Goal: Information Seeking & Learning: Learn about a topic

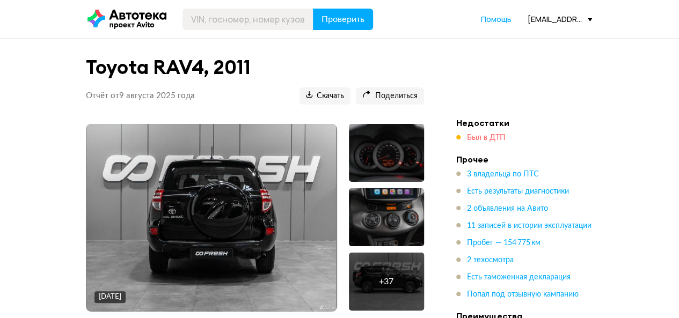
click at [500, 140] on span "Был в ДТП" at bounding box center [486, 138] width 39 height 8
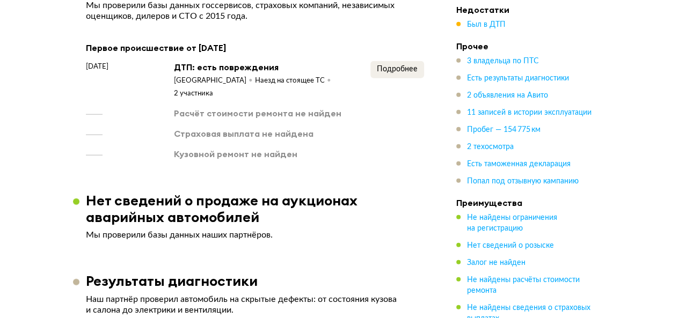
scroll to position [1288, 0]
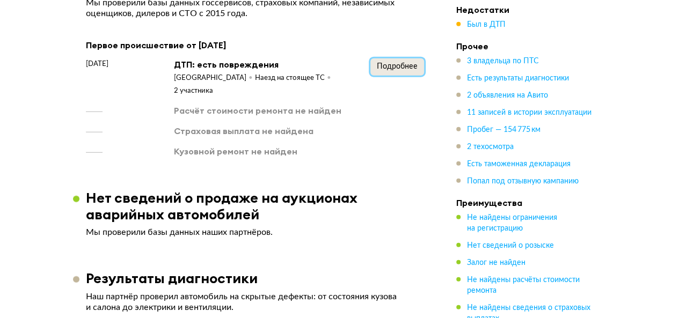
click at [407, 63] on span "Подробнее" at bounding box center [397, 67] width 41 height 8
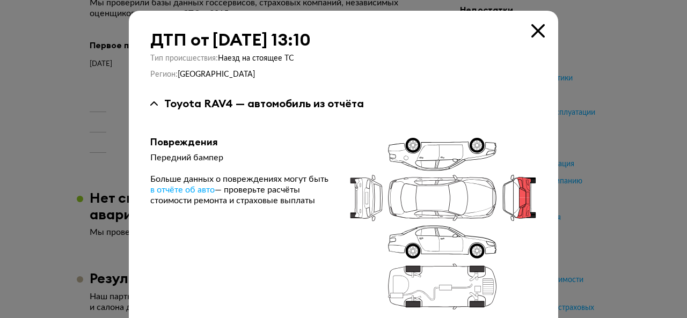
click at [531, 28] on icon at bounding box center [537, 30] width 13 height 13
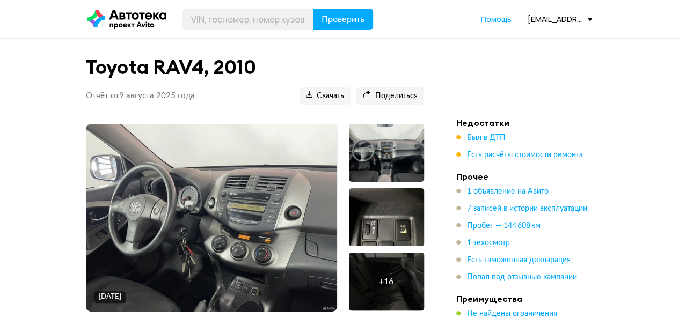
click at [494, 131] on li "Недостатки Был в ДТП Есть расчёты стоимости ремонта" at bounding box center [531, 138] width 150 height 43
click at [494, 136] on span "Был в ДТП" at bounding box center [486, 138] width 39 height 8
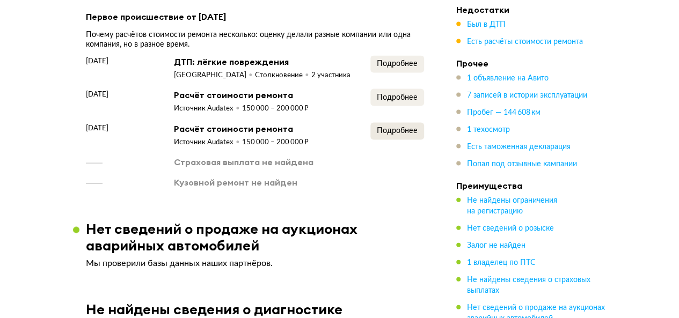
scroll to position [1090, 0]
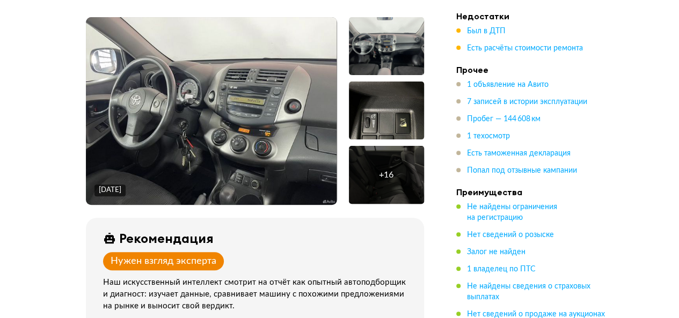
scroll to position [107, 0]
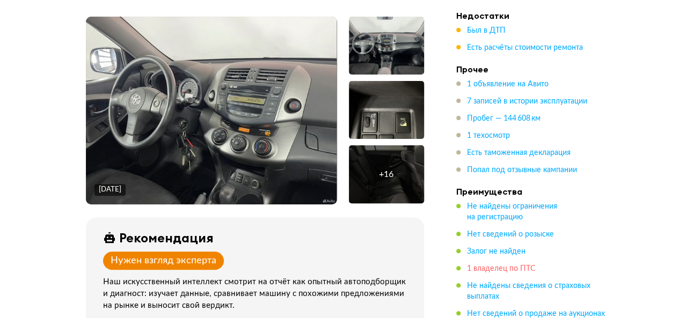
click at [528, 267] on span "1 владелец по ПТС" at bounding box center [501, 269] width 69 height 8
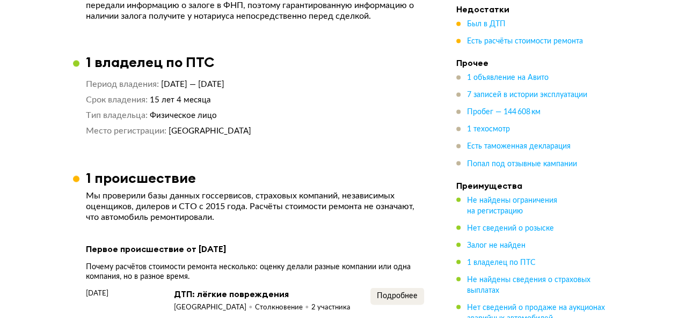
scroll to position [858, 0]
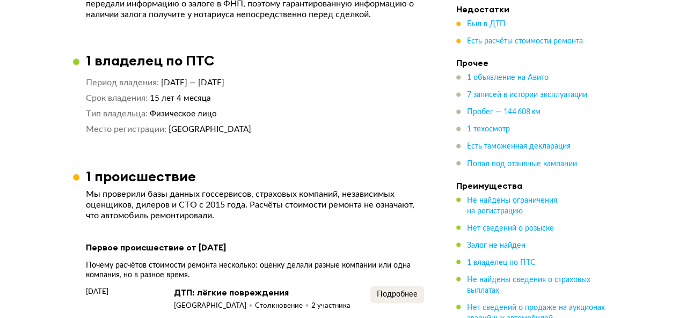
click at [486, 118] on ul "1 объявление на Авито 7 записей в истории эксплуатации Пробег — 144 608 км 1 те…" at bounding box center [531, 121] width 150 height 97
click at [486, 115] on span "Пробег — 144 608 км" at bounding box center [503, 113] width 73 height 8
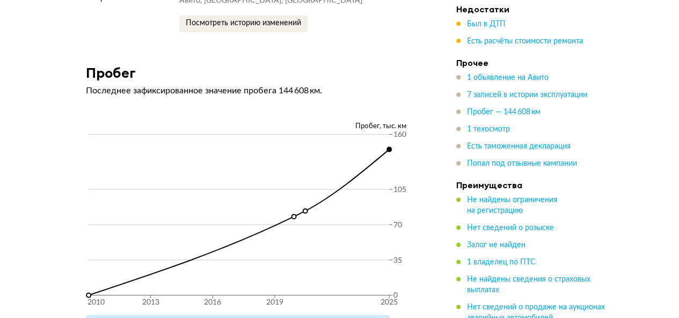
scroll to position [2738, 0]
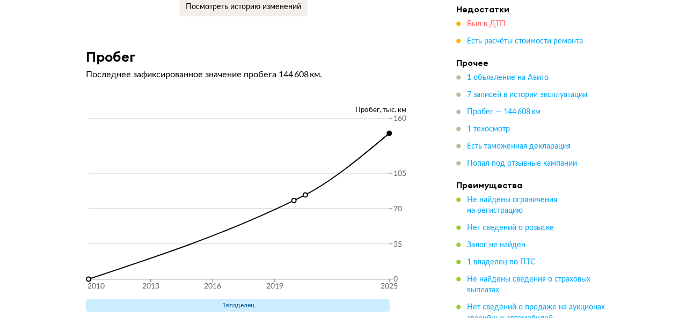
click at [483, 24] on span "Был в ДТП" at bounding box center [486, 25] width 39 height 8
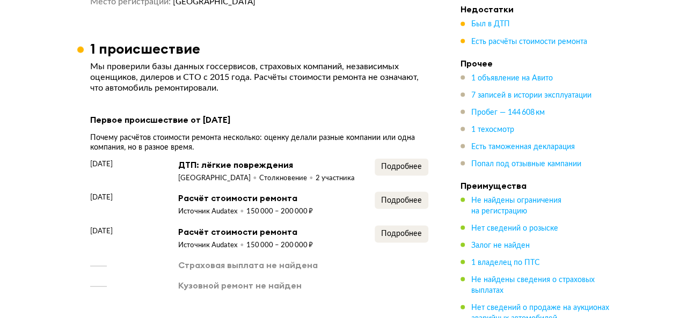
scroll to position [983, 0]
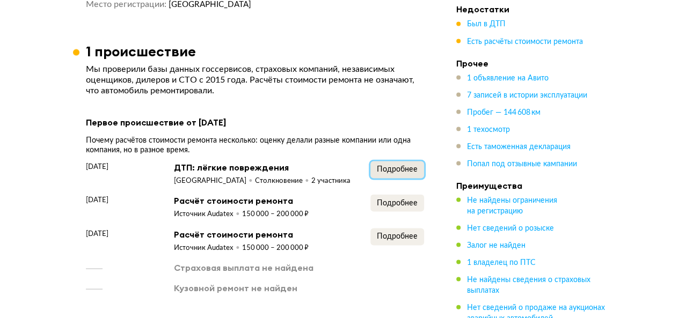
click at [415, 161] on button "Подробнее" at bounding box center [397, 169] width 54 height 17
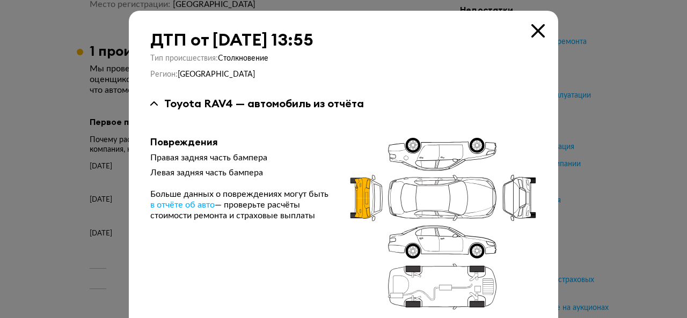
click at [531, 26] on icon at bounding box center [537, 30] width 13 height 13
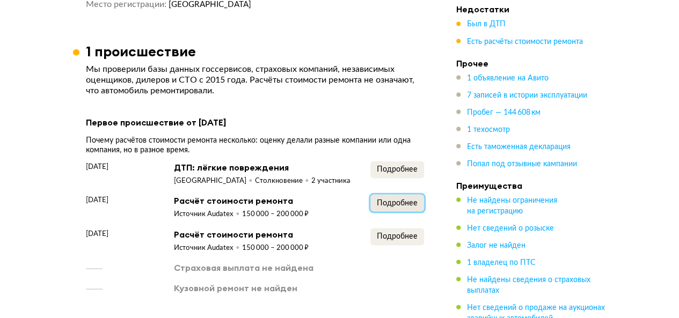
click at [393, 207] on span "Подробнее" at bounding box center [397, 203] width 41 height 8
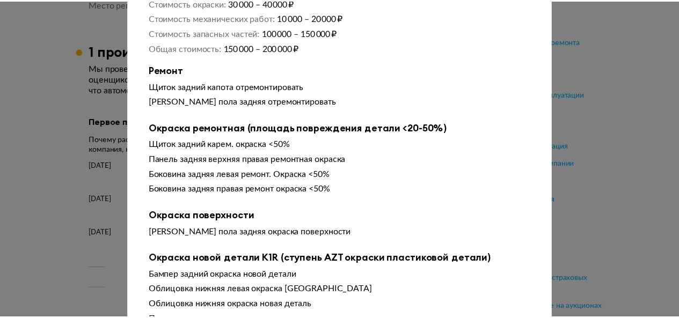
scroll to position [0, 0]
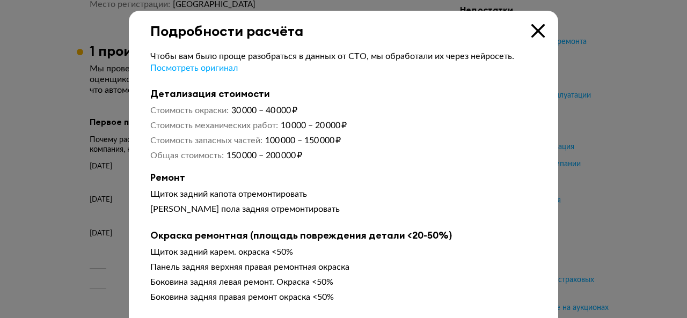
click at [535, 33] on icon at bounding box center [537, 30] width 13 height 13
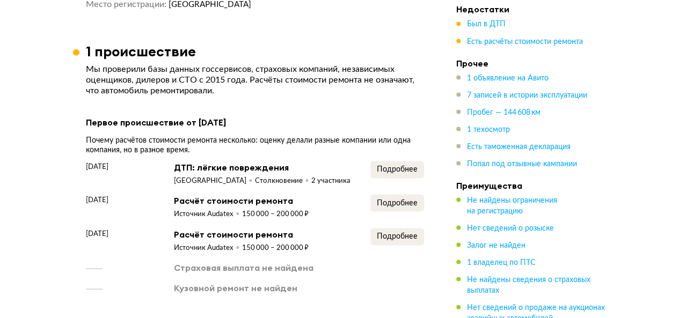
scroll to position [1037, 0]
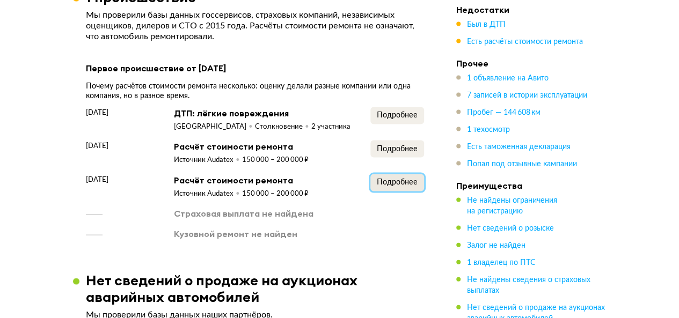
click at [397, 179] on span "Подробнее" at bounding box center [397, 183] width 41 height 8
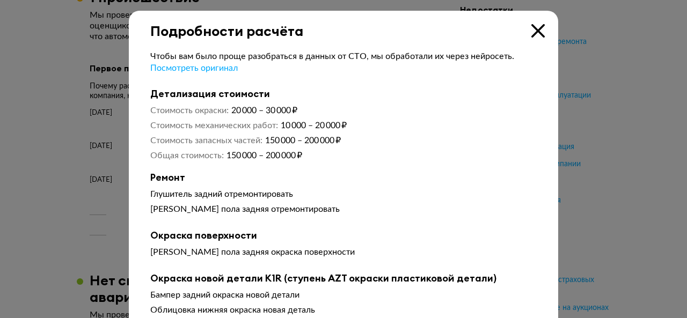
click at [531, 31] on icon at bounding box center [537, 30] width 13 height 13
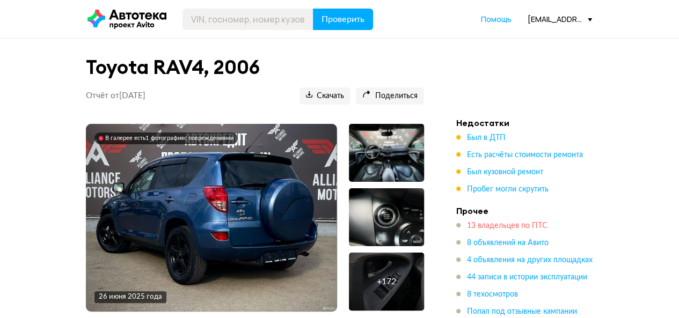
click at [525, 224] on span "13 владельцев по ПТС" at bounding box center [507, 226] width 80 height 8
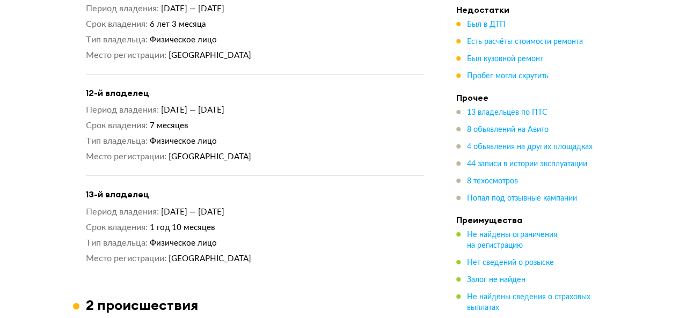
scroll to position [1946, 0]
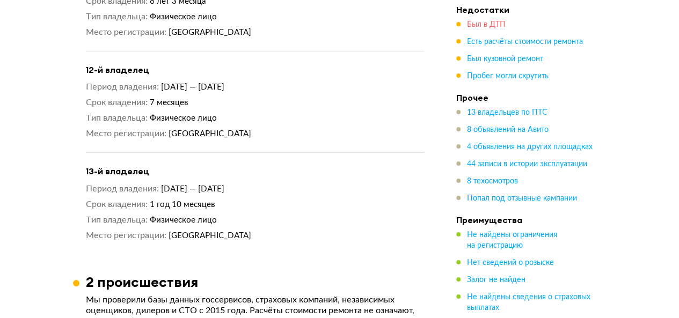
click at [492, 24] on span "Был в ДТП" at bounding box center [486, 25] width 39 height 8
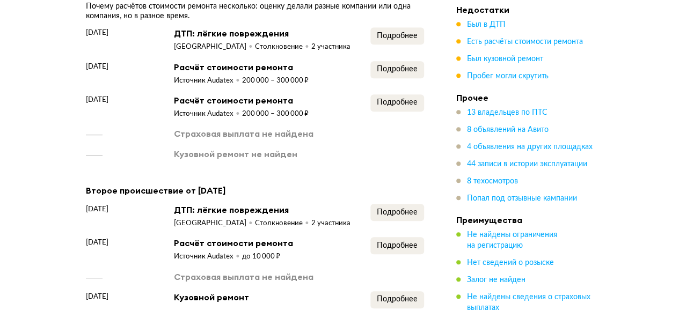
scroll to position [2420, 0]
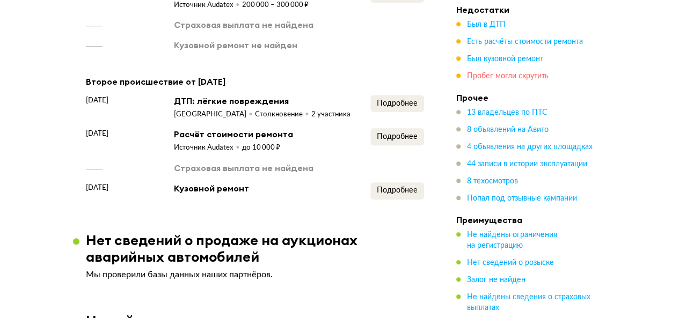
click at [499, 79] on span "Пробег могли скрутить" at bounding box center [508, 76] width 82 height 8
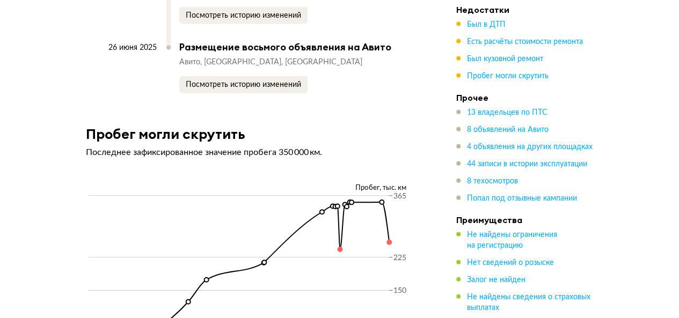
scroll to position [9434, 0]
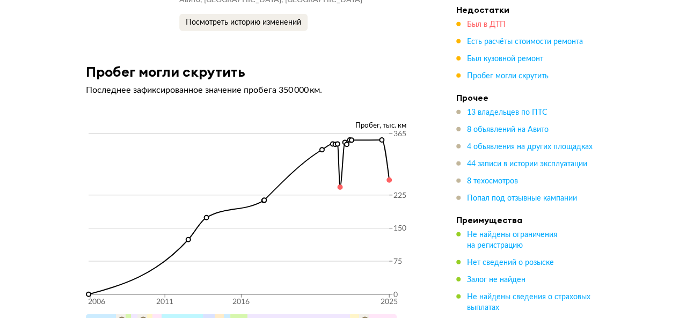
click at [478, 28] on span "Был в ДТП" at bounding box center [486, 25] width 39 height 8
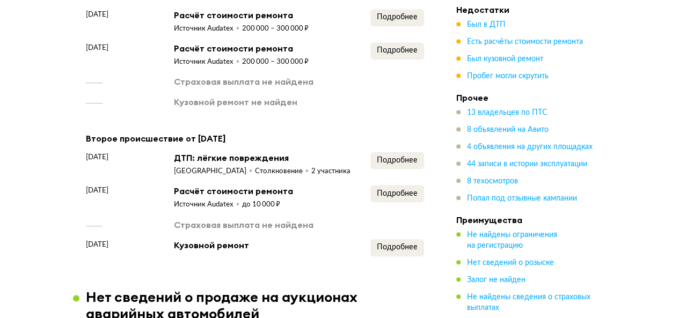
scroll to position [2366, 0]
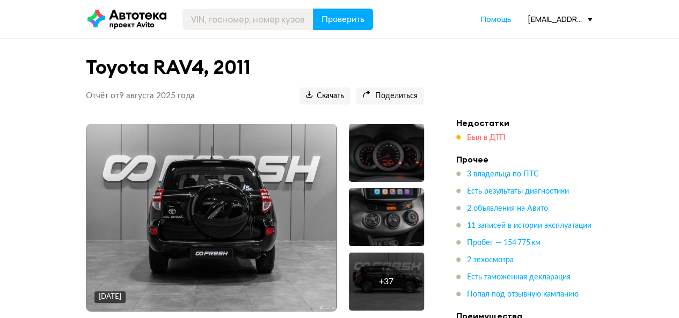
click at [476, 136] on span "Был в ДТП" at bounding box center [486, 138] width 39 height 8
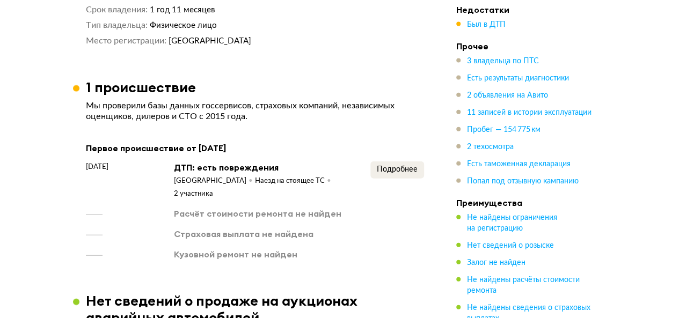
scroll to position [1181, 0]
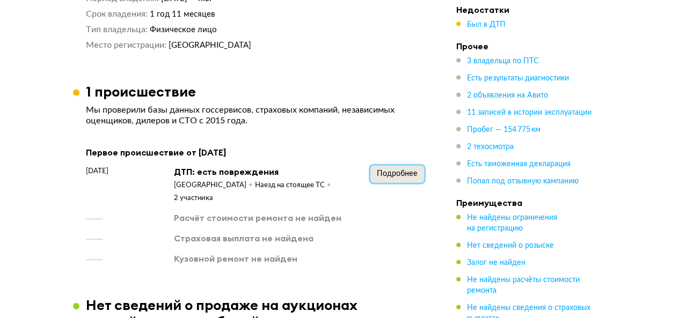
click at [416, 166] on button "Подробнее" at bounding box center [397, 174] width 54 height 17
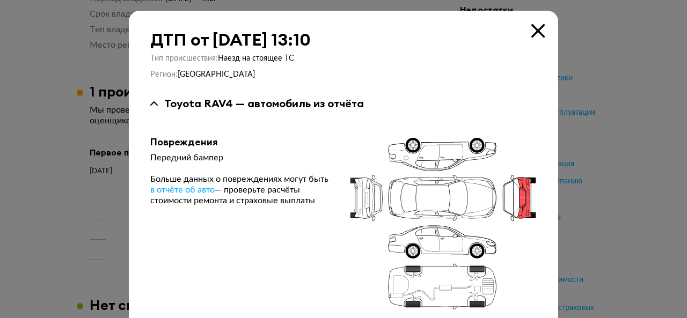
click at [537, 29] on icon at bounding box center [537, 30] width 13 height 13
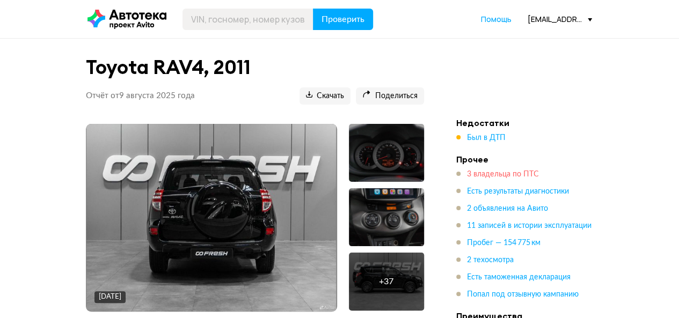
click at [480, 173] on span "3 владельца по ПТС" at bounding box center [503, 175] width 72 height 8
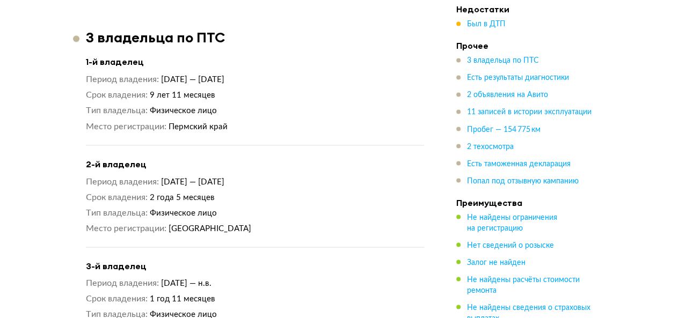
scroll to position [980, 0]
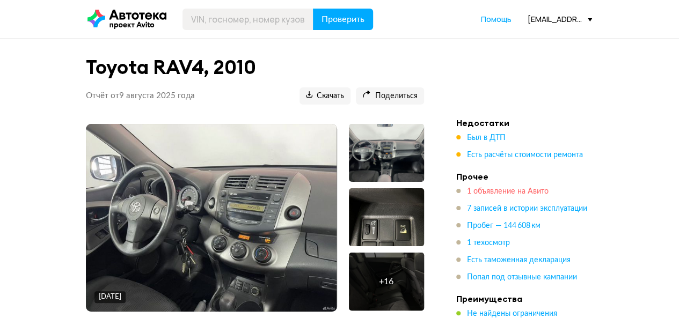
click at [515, 192] on span "1 объявление на Авито" at bounding box center [508, 192] width 82 height 8
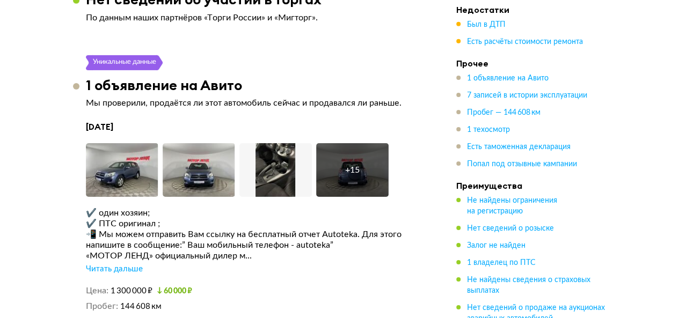
scroll to position [1738, 0]
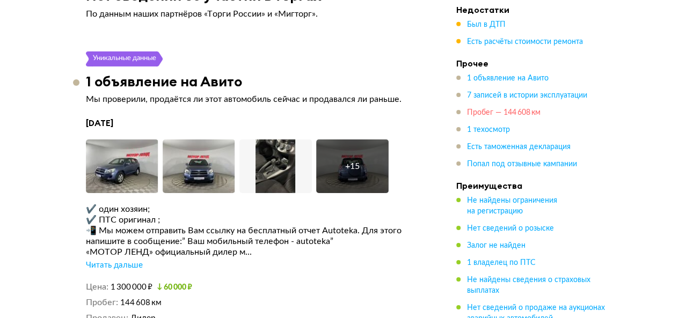
click at [517, 113] on span "Пробег — 144 608 км" at bounding box center [503, 113] width 73 height 8
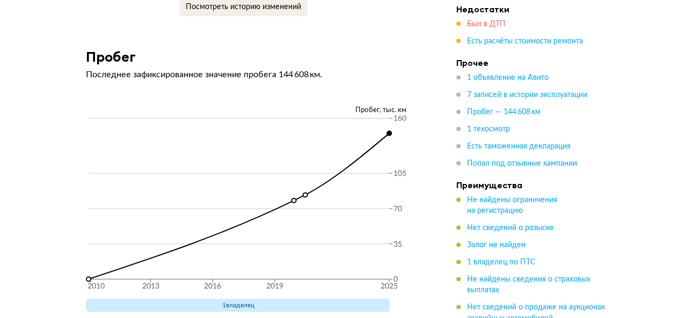
click at [475, 21] on span "Был в ДТП" at bounding box center [486, 25] width 39 height 8
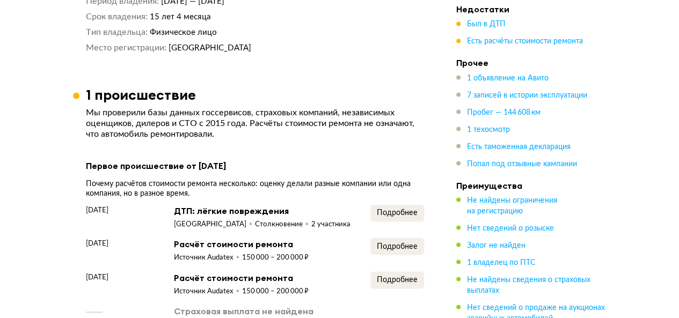
scroll to position [930, 0]
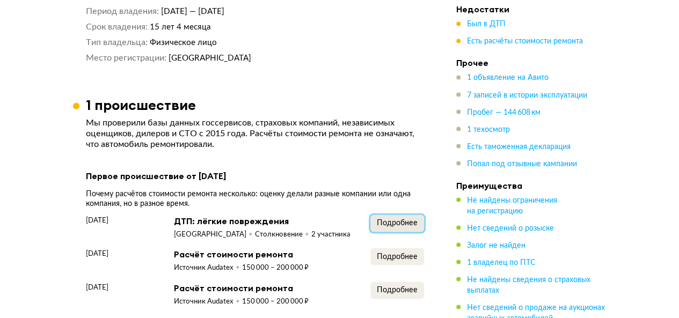
click at [384, 226] on span "Подробнее" at bounding box center [397, 223] width 41 height 8
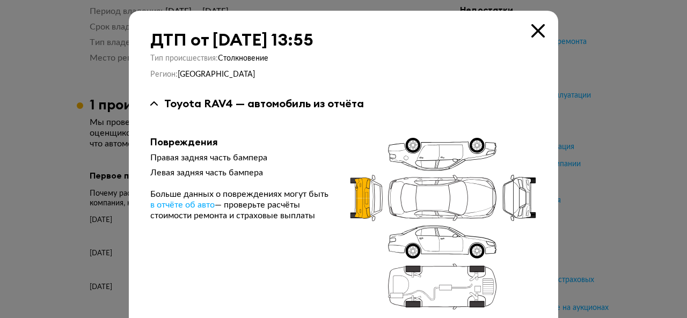
click at [531, 34] on icon at bounding box center [537, 30] width 13 height 13
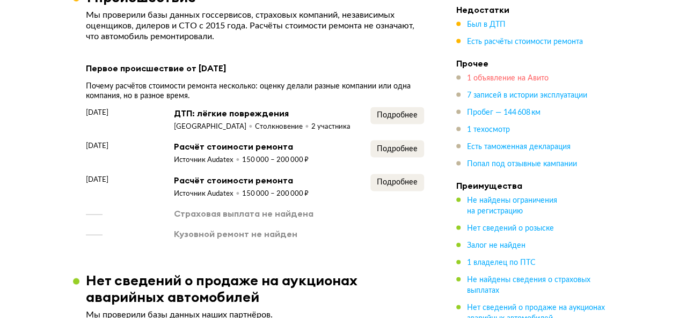
click at [491, 79] on span "1 объявление на Авито" at bounding box center [508, 79] width 82 height 8
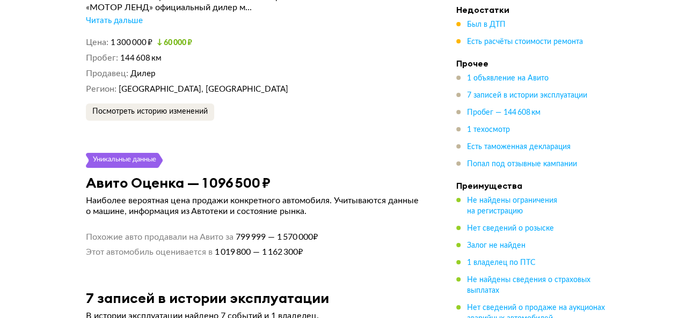
scroll to position [2007, 0]
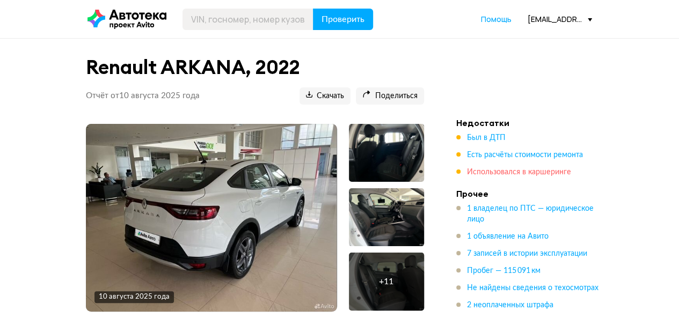
click at [499, 169] on span "Использовался в каршеринге" at bounding box center [519, 172] width 104 height 8
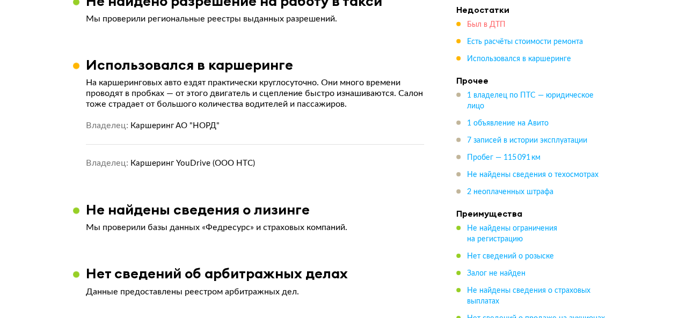
click at [488, 27] on span "Был в ДТП" at bounding box center [486, 25] width 39 height 8
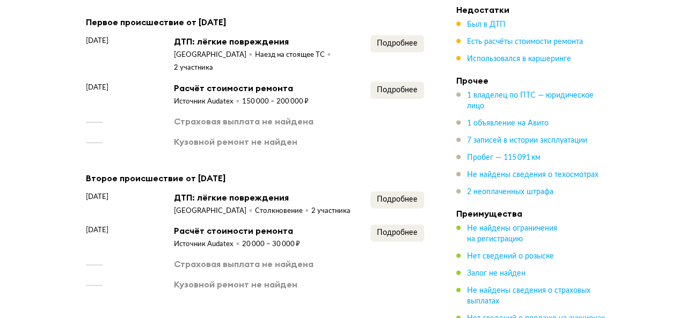
scroll to position [1127, 0]
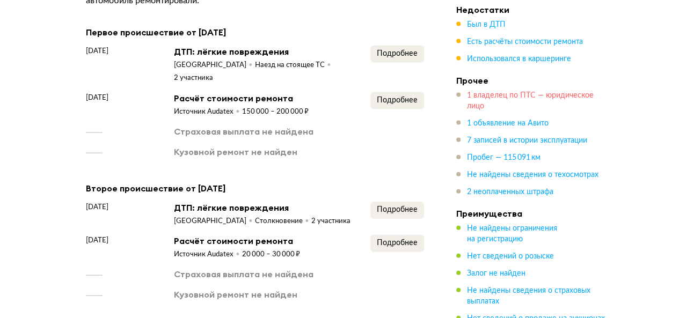
click at [564, 92] on span "1 владелец по ПТС — юридическое лицо" at bounding box center [530, 101] width 127 height 18
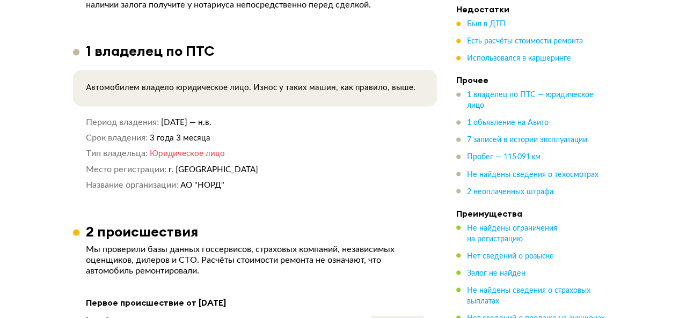
scroll to position [856, 0]
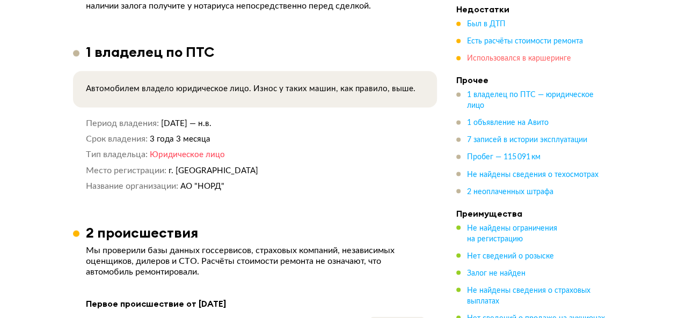
click at [534, 57] on span "Использовался в каршеринге" at bounding box center [519, 59] width 104 height 8
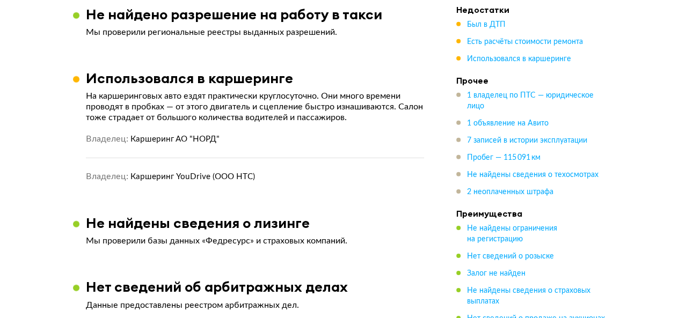
scroll to position [1613, 0]
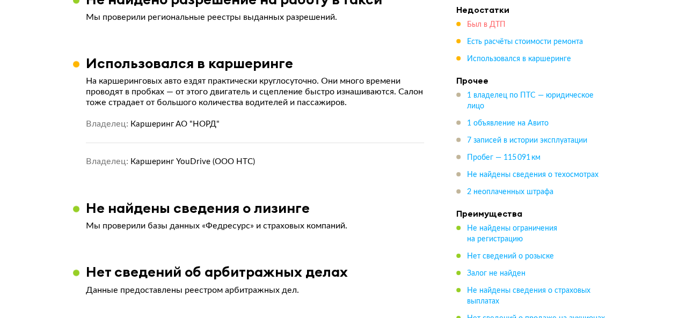
click at [501, 22] on span "Был в ДТП" at bounding box center [486, 25] width 39 height 8
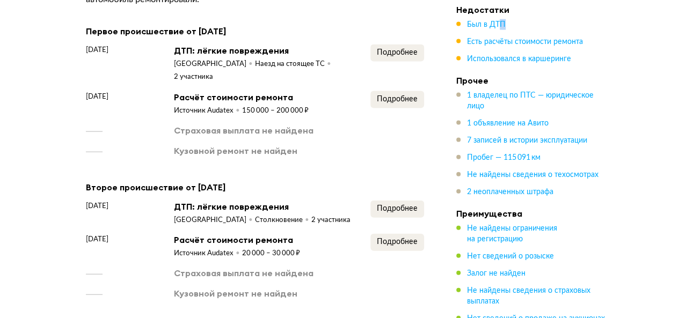
scroll to position [1127, 0]
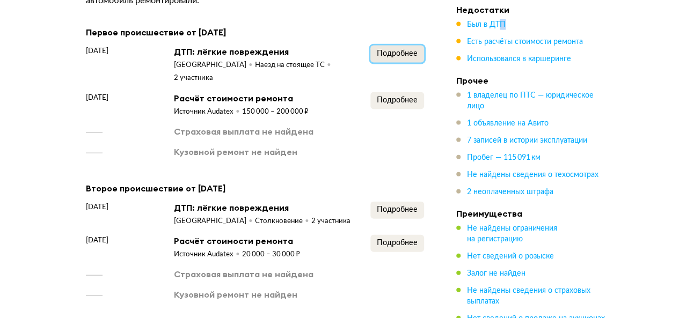
click at [389, 57] on span "Подробнее" at bounding box center [397, 54] width 41 height 8
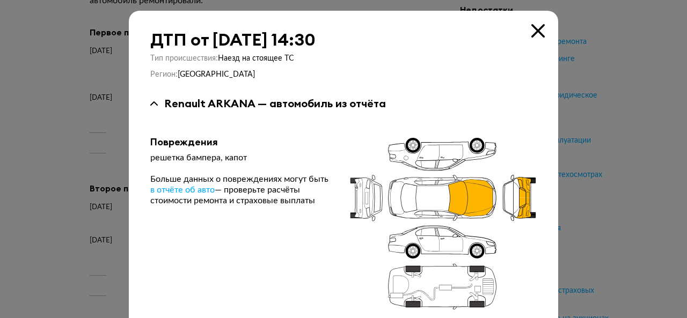
click at [535, 28] on icon at bounding box center [537, 30] width 13 height 13
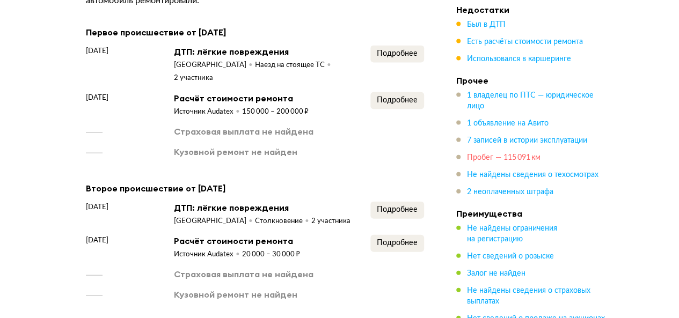
click at [505, 160] on span "Пробег — 115 091 км" at bounding box center [503, 158] width 73 height 8
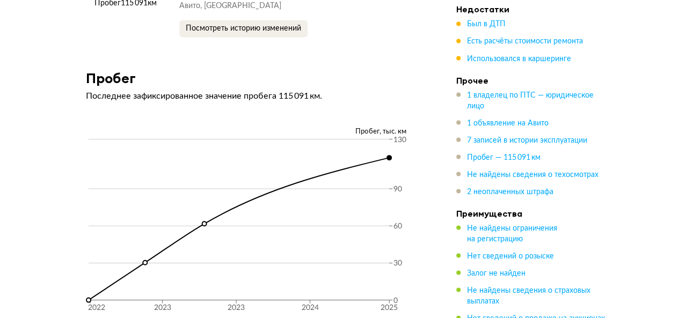
scroll to position [3015, 0]
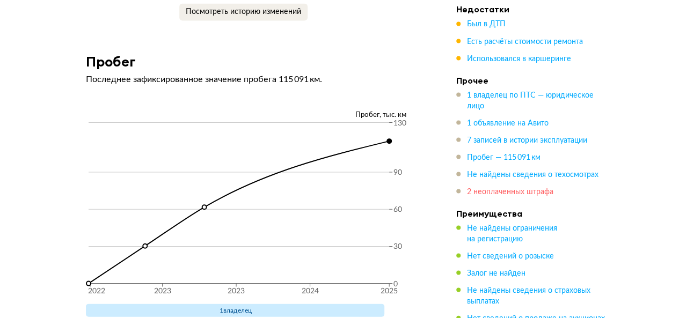
click at [492, 192] on span "2 неоплаченных штрафа" at bounding box center [510, 192] width 86 height 8
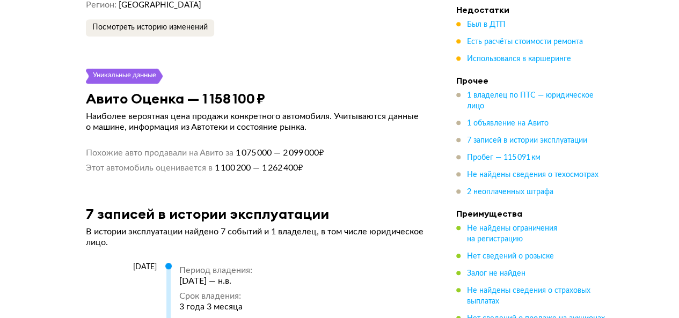
scroll to position [2287, 0]
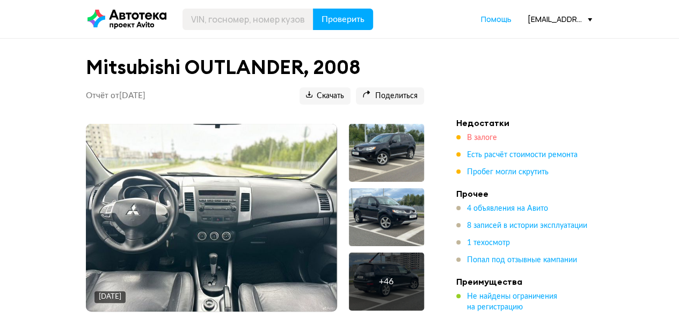
click at [487, 136] on span "В залоге" at bounding box center [482, 138] width 30 height 8
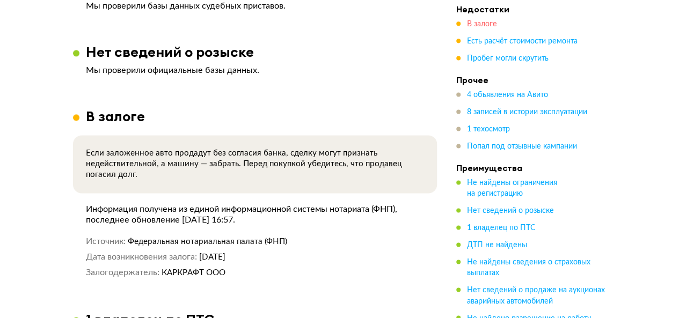
scroll to position [809, 0]
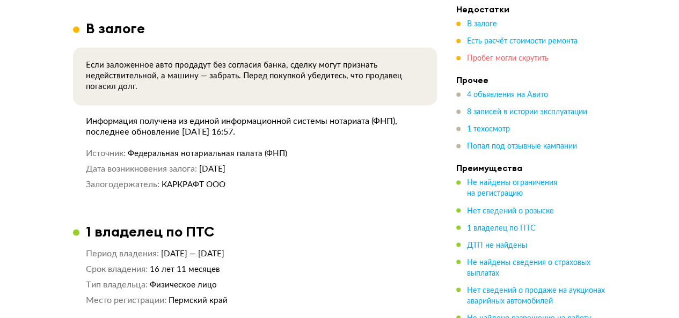
click at [515, 58] on span "Пробег могли скрутить" at bounding box center [508, 59] width 82 height 8
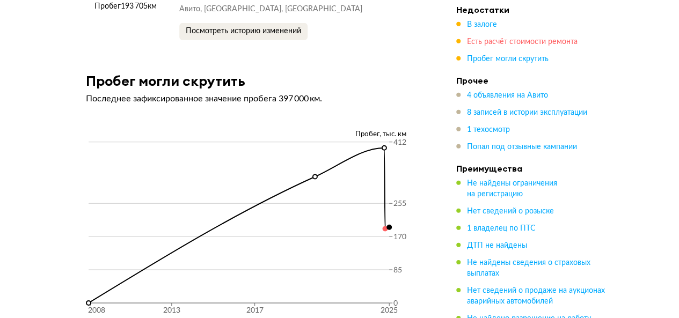
scroll to position [3572, 0]
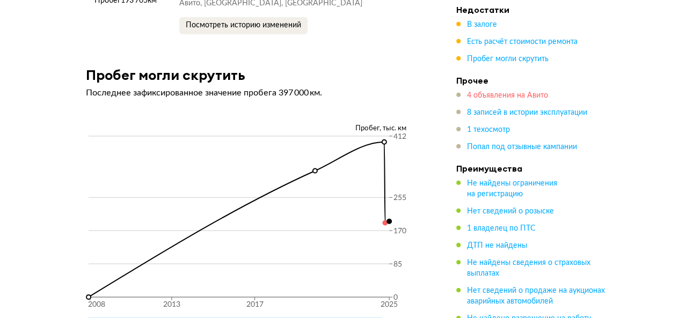
click at [486, 94] on span "4 объявления на Авито" at bounding box center [507, 96] width 81 height 8
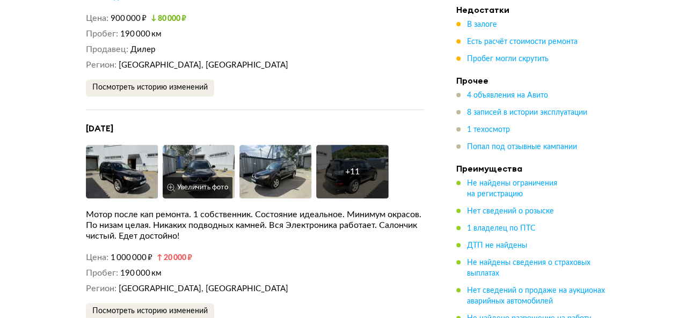
scroll to position [2273, 0]
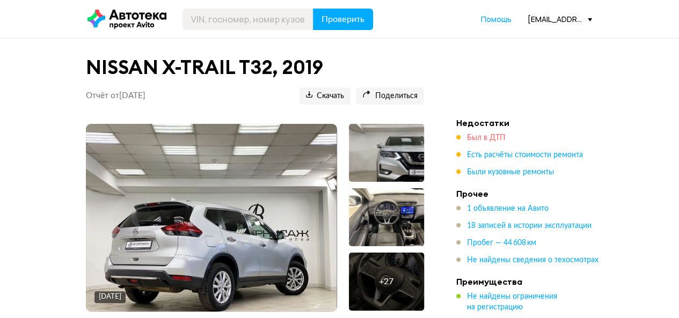
click at [496, 135] on span "Был в ДТП" at bounding box center [486, 138] width 39 height 8
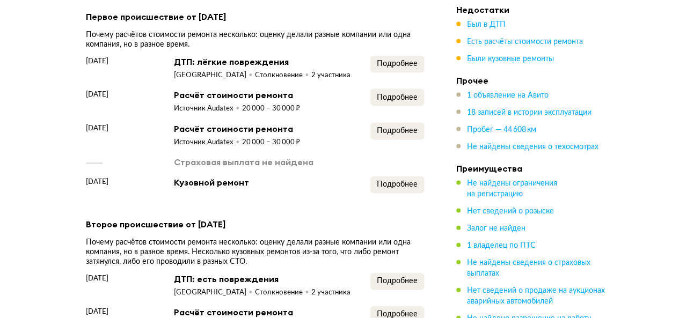
scroll to position [1049, 0]
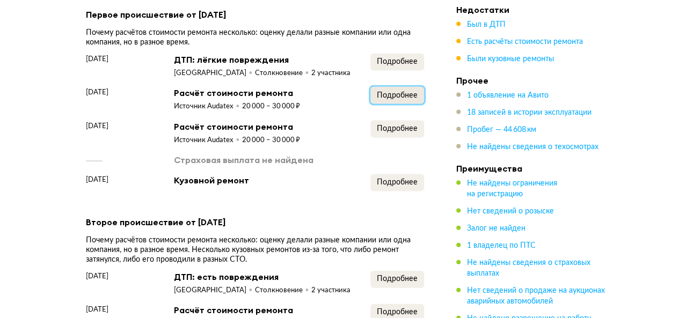
click at [394, 97] on span "Подробнее" at bounding box center [397, 96] width 41 height 8
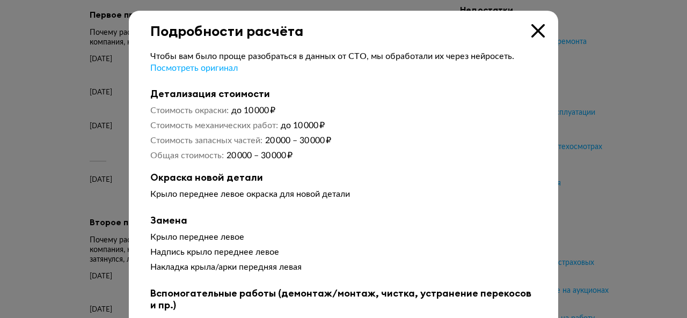
click at [531, 26] on icon at bounding box center [537, 30] width 13 height 13
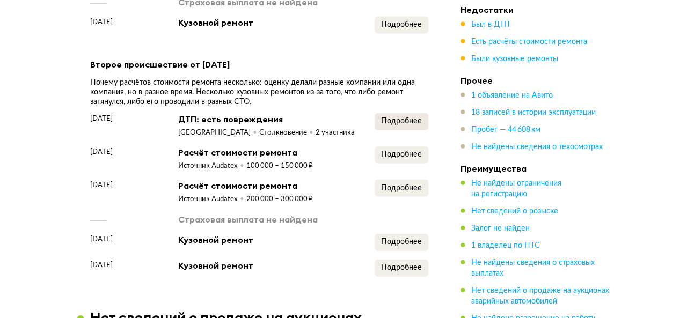
scroll to position [1210, 0]
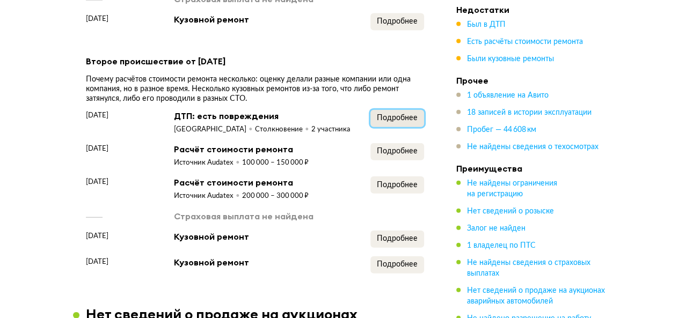
click at [404, 119] on span "Подробнее" at bounding box center [397, 118] width 41 height 8
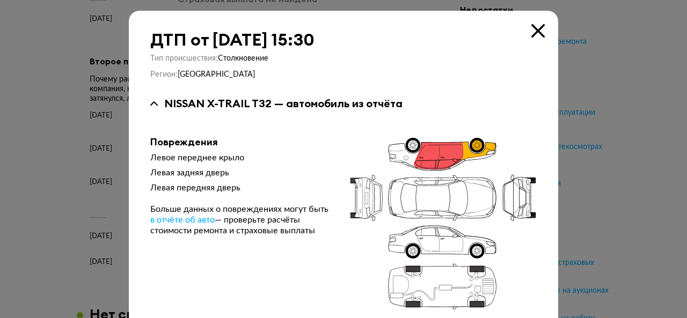
click at [533, 30] on icon at bounding box center [537, 30] width 13 height 13
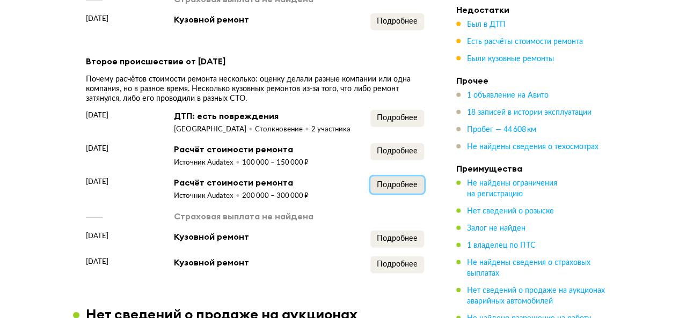
click at [393, 189] on span "Подробнее" at bounding box center [397, 185] width 41 height 8
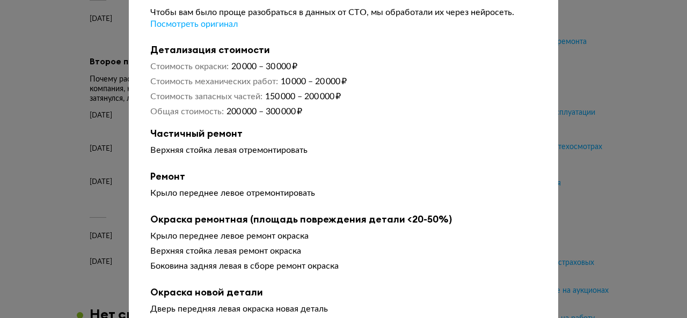
scroll to position [0, 0]
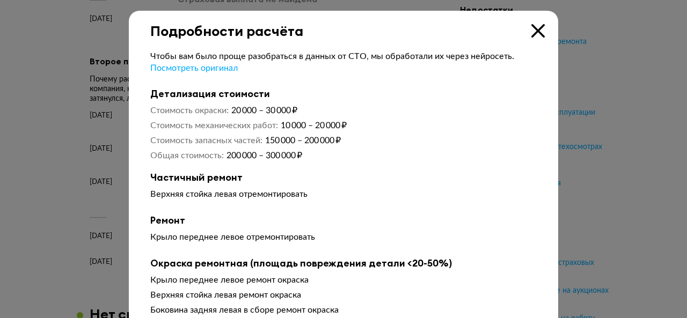
click at [531, 26] on icon at bounding box center [537, 30] width 13 height 13
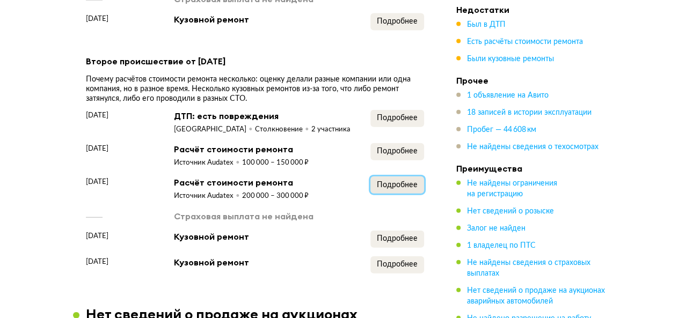
click at [406, 189] on span "Подробнее" at bounding box center [397, 185] width 41 height 8
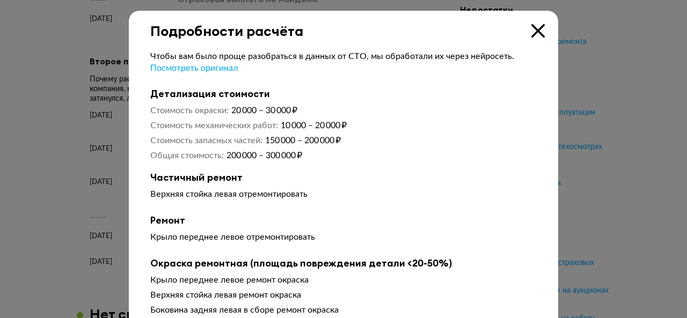
click at [534, 30] on icon at bounding box center [537, 30] width 13 height 13
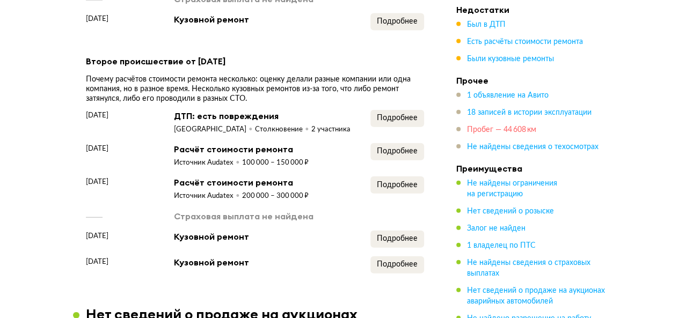
click at [485, 129] on span "Пробег — 44 608 км" at bounding box center [501, 130] width 69 height 8
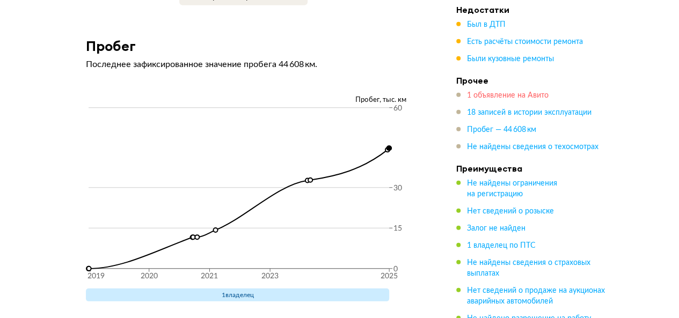
click at [482, 97] on span "1 объявление на Авито" at bounding box center [508, 96] width 82 height 8
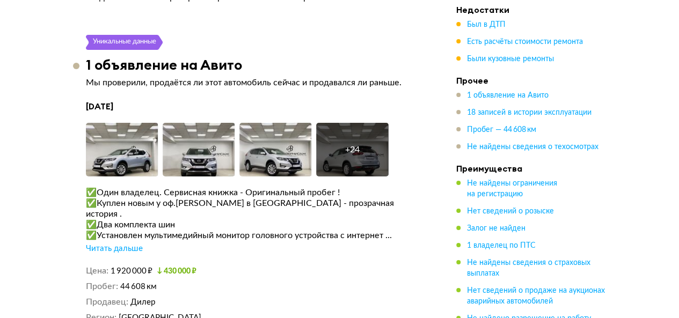
scroll to position [1957, 0]
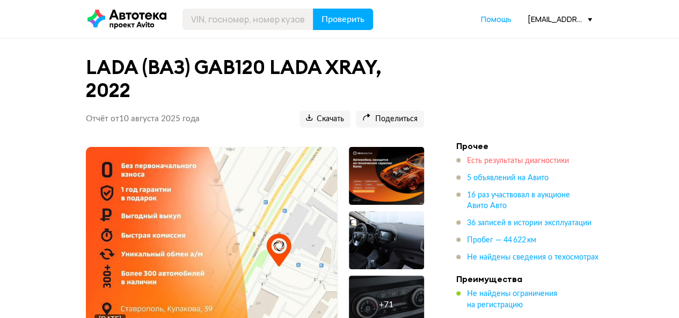
click at [518, 159] on span "Есть результаты диагностики" at bounding box center [518, 161] width 102 height 8
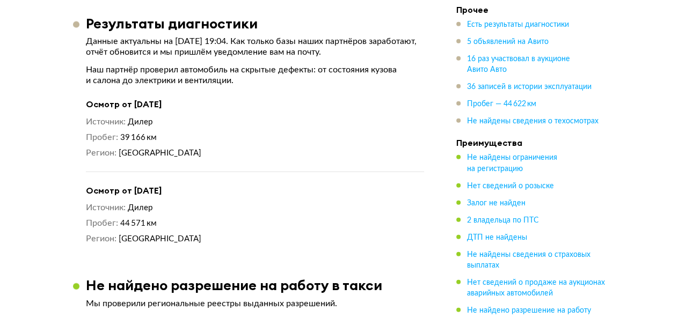
scroll to position [1309, 0]
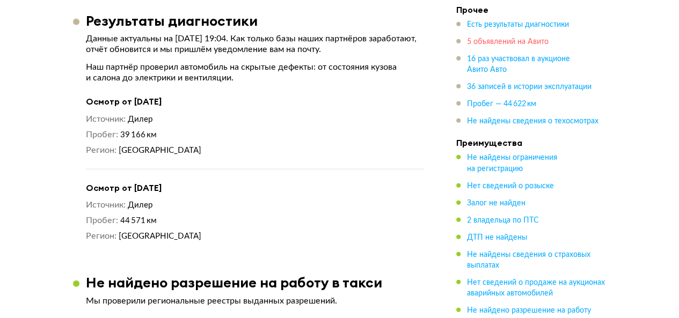
click at [477, 44] on span "5 объявлений на Авито" at bounding box center [508, 42] width 82 height 8
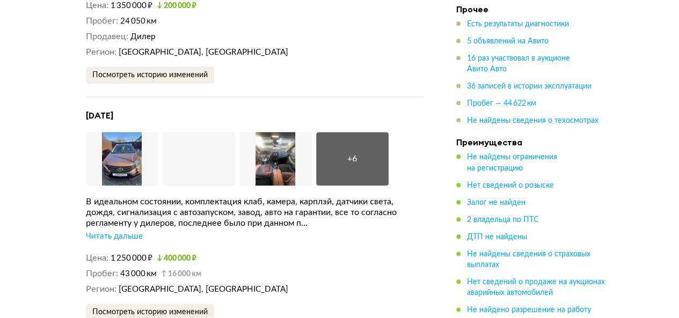
scroll to position [2585, 0]
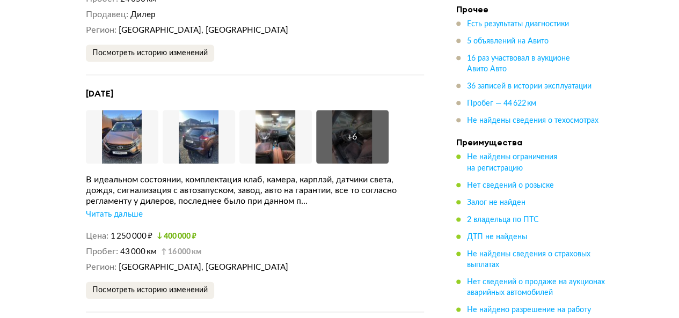
click at [110, 209] on div "Читать дальше" at bounding box center [114, 214] width 57 height 11
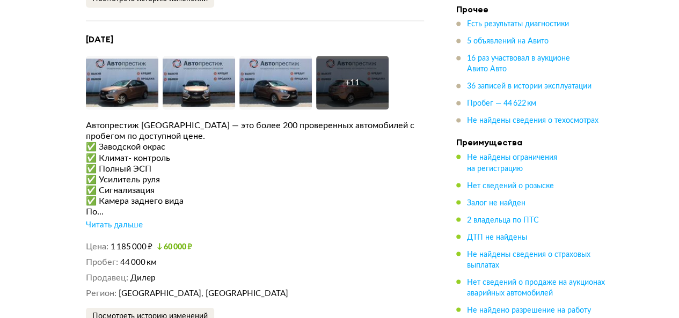
scroll to position [2960, 0]
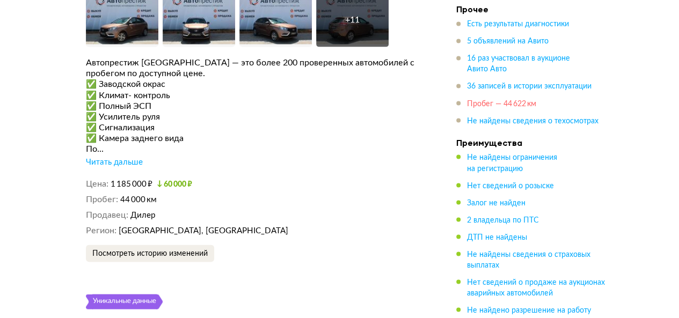
click at [491, 105] on span "Пробег — 44 622 км" at bounding box center [501, 104] width 69 height 8
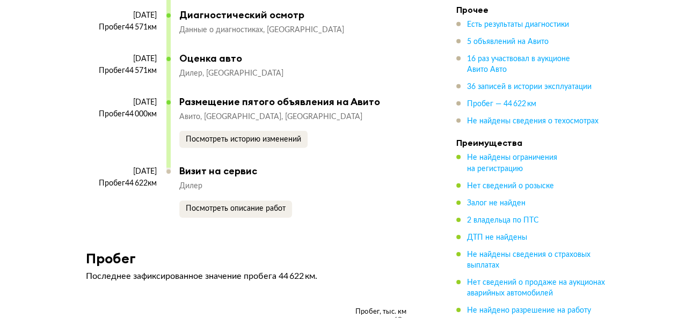
scroll to position [5603, 0]
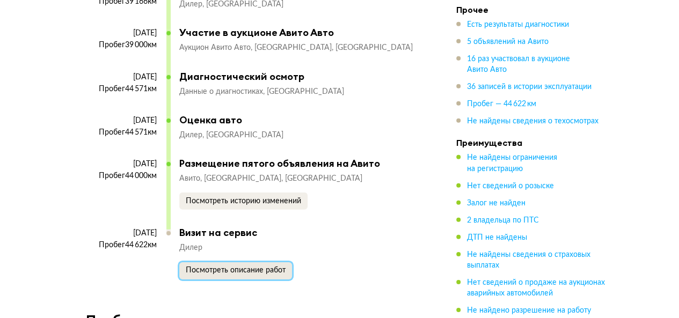
click at [274, 274] on span "Посмотреть описание работ" at bounding box center [236, 271] width 100 height 8
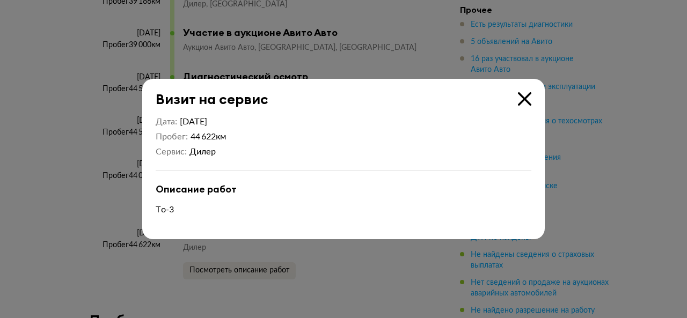
click at [525, 97] on icon at bounding box center [524, 98] width 13 height 13
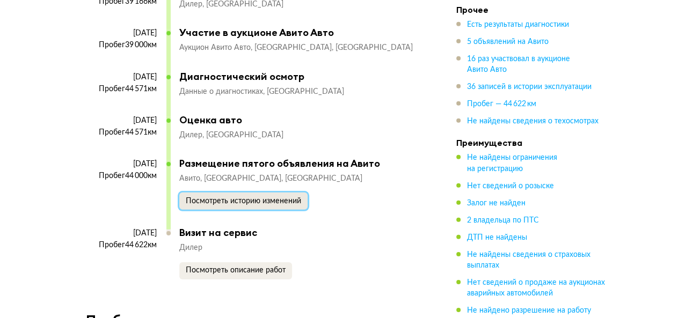
click at [242, 205] on span "Посмотреть историю изменений" at bounding box center [243, 201] width 115 height 8
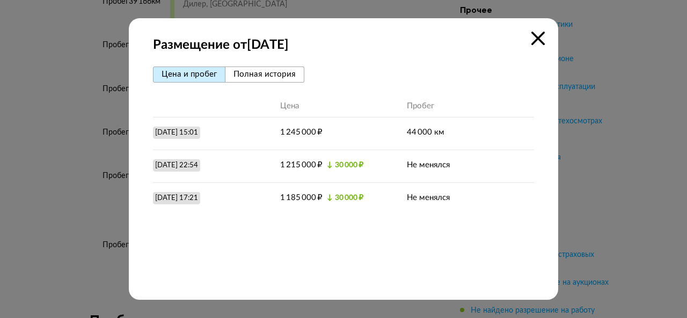
click at [538, 36] on icon at bounding box center [537, 38] width 13 height 13
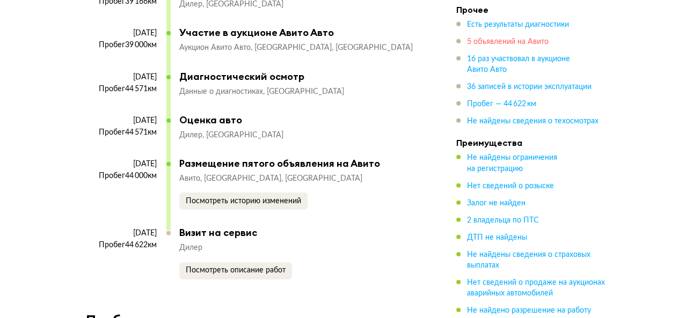
click at [486, 41] on span "5 объявлений на Авито" at bounding box center [508, 42] width 82 height 8
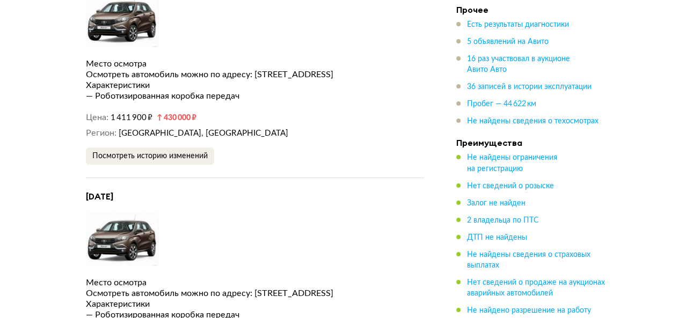
scroll to position [2048, 0]
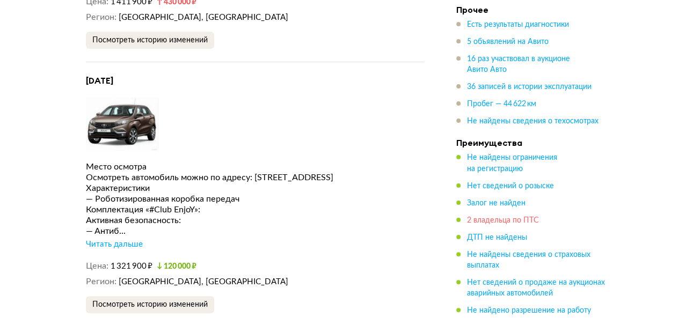
click at [488, 220] on span "2 владельца по ПТС" at bounding box center [503, 220] width 72 height 8
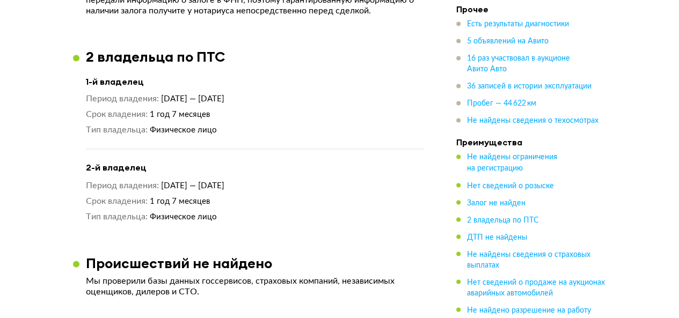
scroll to position [838, 0]
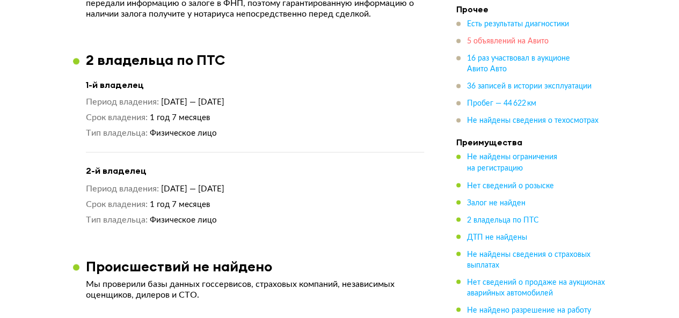
click at [476, 42] on span "5 объявлений на Авито" at bounding box center [508, 42] width 82 height 8
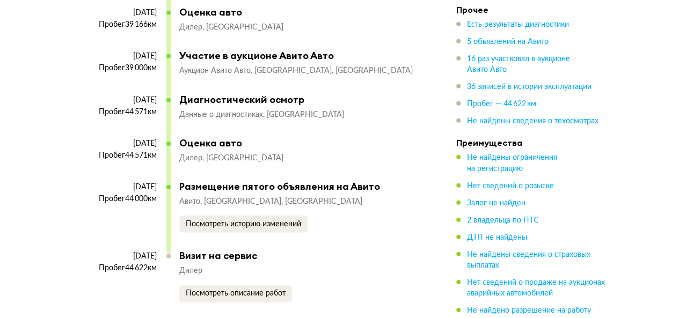
scroll to position [5642, 0]
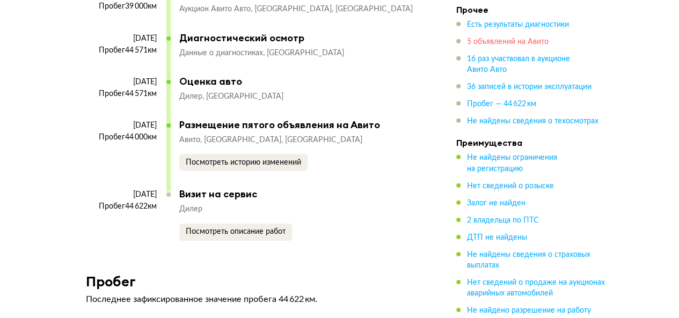
click at [488, 42] on span "5 объявлений на Авито" at bounding box center [508, 42] width 82 height 8
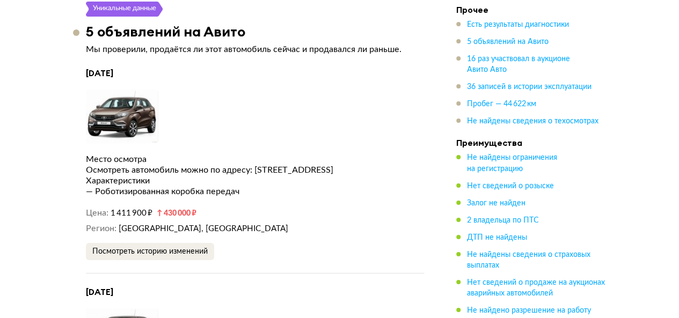
scroll to position [1941, 0]
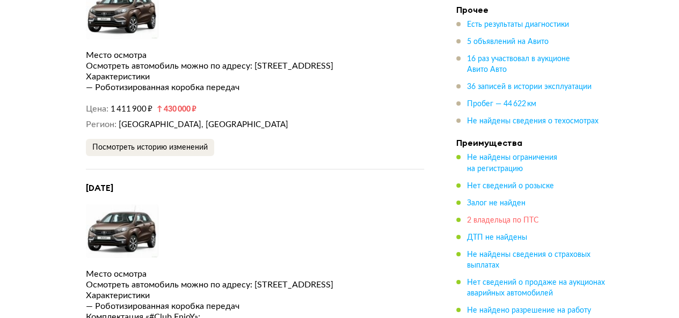
click at [523, 216] on span "2 владельца по ПТС" at bounding box center [503, 220] width 72 height 8
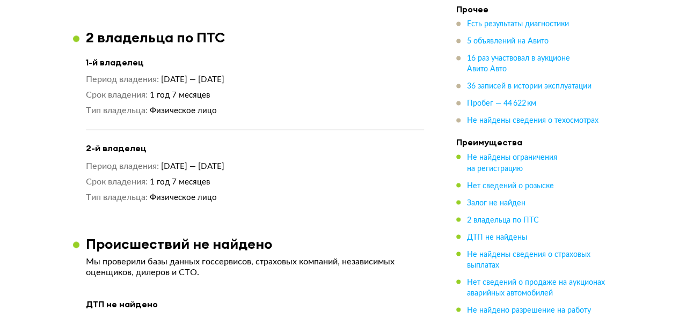
scroll to position [838, 0]
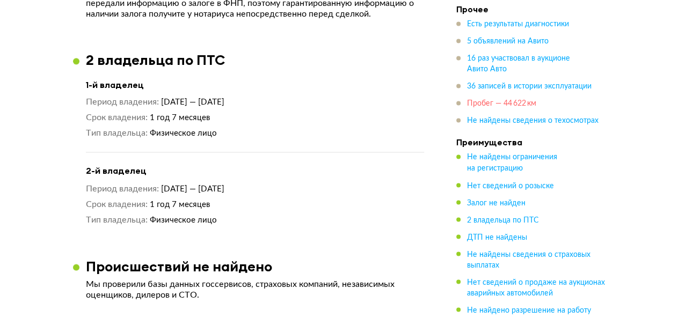
click at [496, 102] on span "Пробег — 44 622 км" at bounding box center [501, 104] width 69 height 8
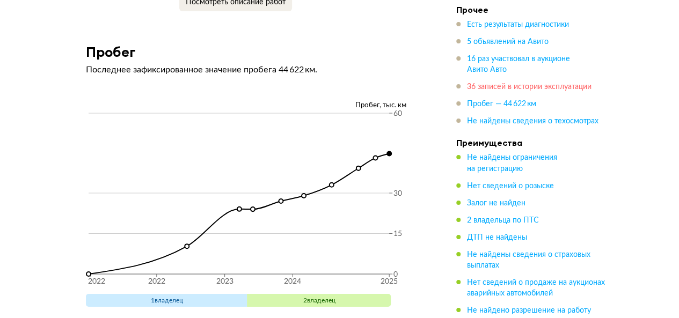
click at [502, 86] on span "36 записей в истории эксплуатации" at bounding box center [529, 87] width 124 height 8
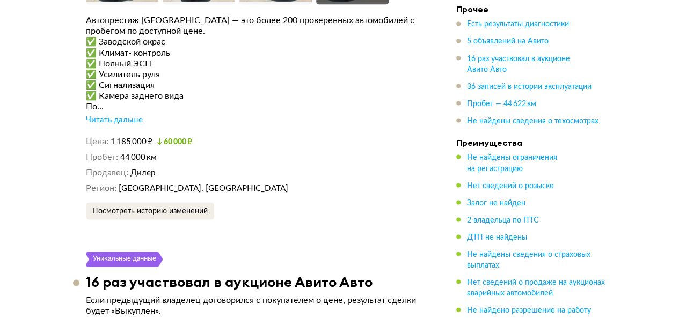
scroll to position [2895, 0]
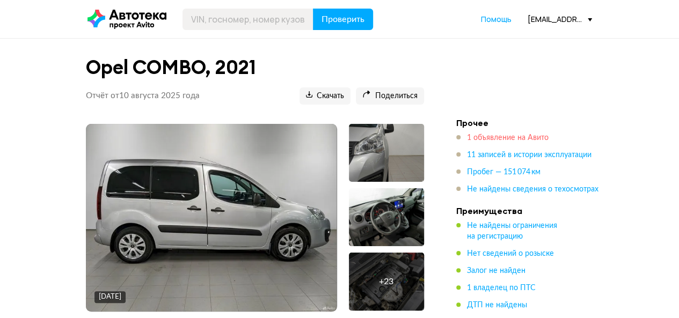
click at [497, 137] on span "1 объявление на Авито" at bounding box center [508, 138] width 82 height 8
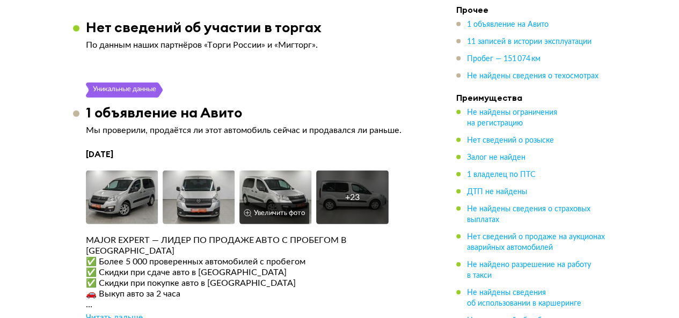
scroll to position [1567, 0]
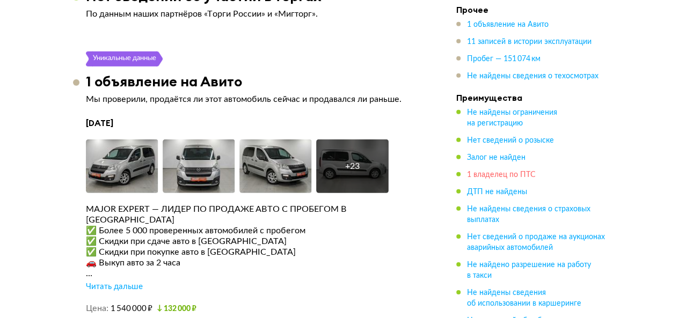
click at [516, 177] on span "1 владелец по ПТС" at bounding box center [501, 175] width 69 height 8
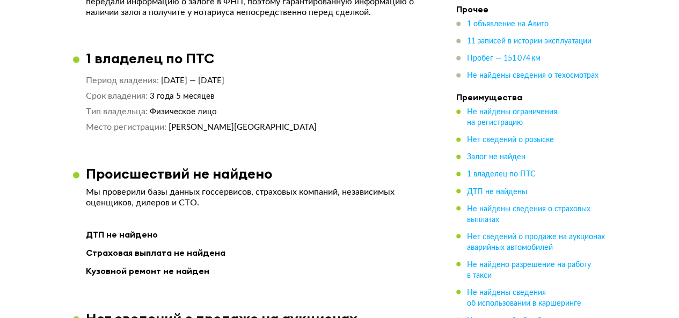
scroll to position [775, 0]
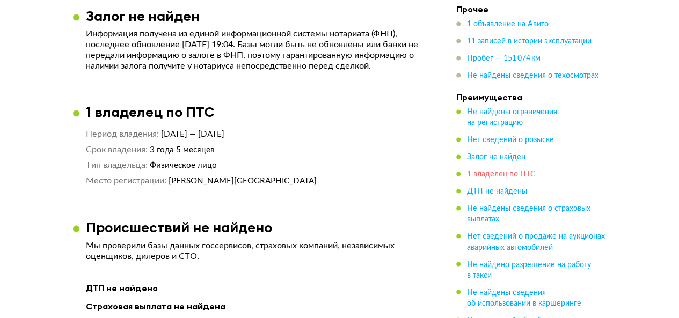
click at [486, 178] on span "1 владелец по ПТС" at bounding box center [501, 175] width 69 height 8
click at [516, 177] on span "1 владелец по ПТС" at bounding box center [501, 175] width 69 height 8
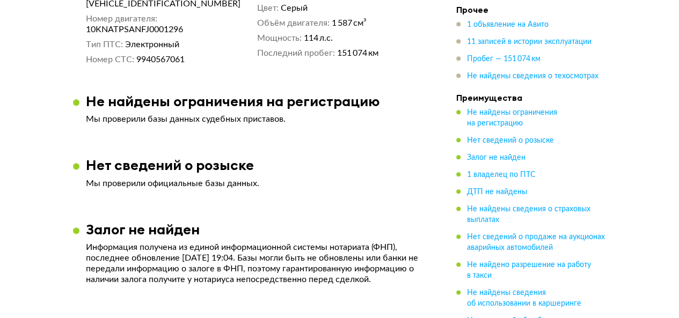
scroll to position [560, 0]
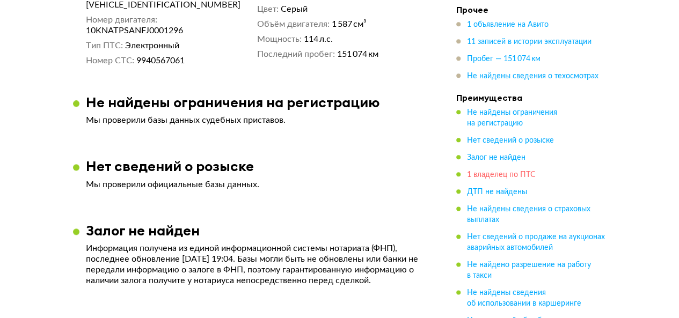
click at [492, 174] on span "1 владелец по ПТС" at bounding box center [501, 175] width 69 height 8
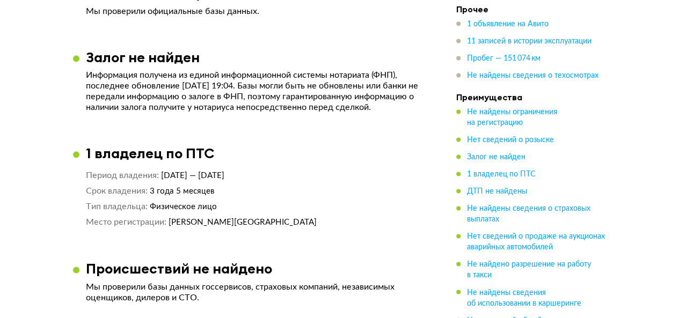
scroll to position [721, 0]
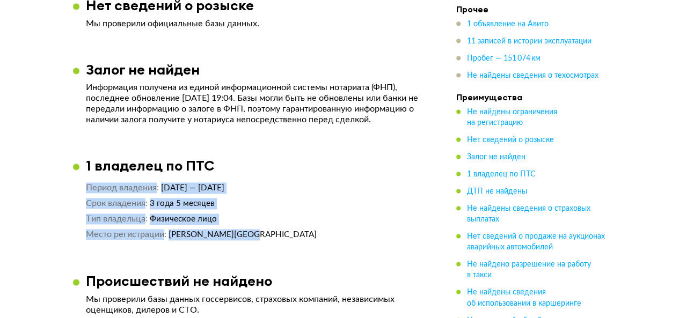
drag, startPoint x: 86, startPoint y: 190, endPoint x: 270, endPoint y: 245, distance: 192.6
click at [307, 216] on dd "Физическое лицо" at bounding box center [287, 218] width 274 height 11
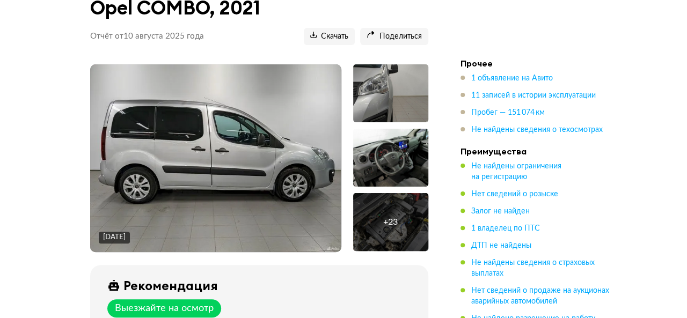
scroll to position [24, 0]
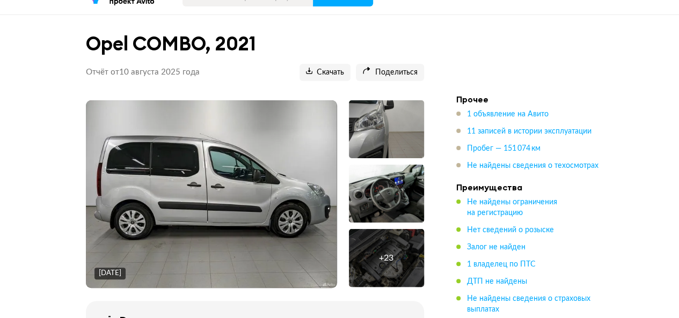
click at [271, 176] on img at bounding box center [211, 194] width 250 height 188
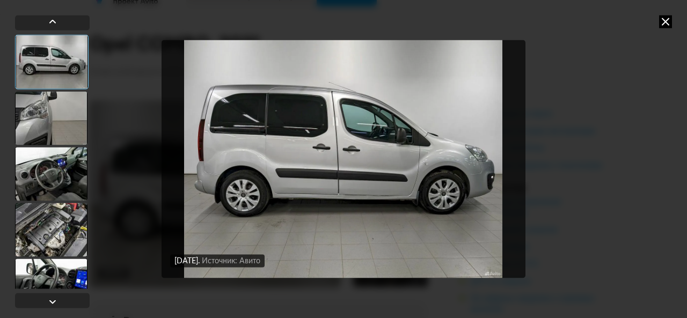
click at [47, 130] on div at bounding box center [51, 118] width 72 height 54
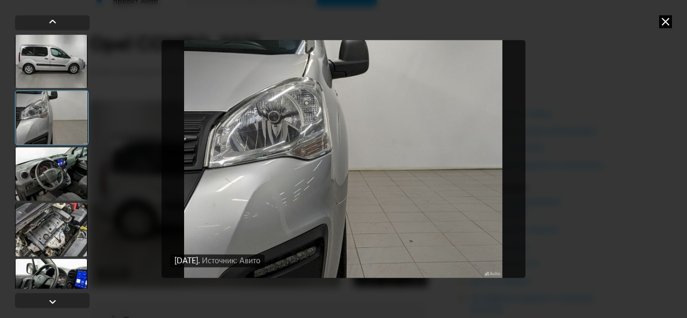
click at [49, 163] on div at bounding box center [51, 174] width 72 height 54
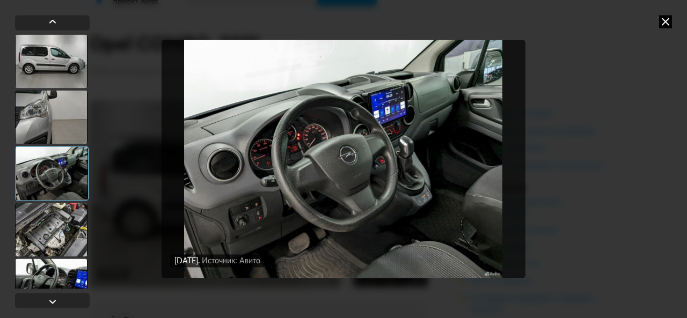
click at [55, 217] on div at bounding box center [51, 230] width 72 height 54
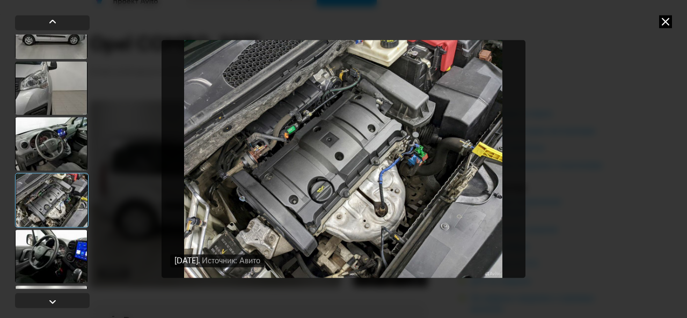
scroll to position [54, 0]
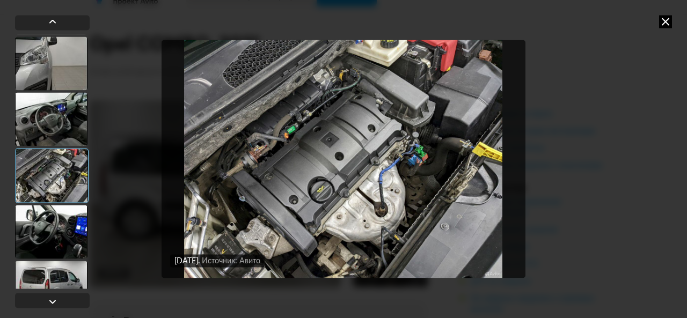
click at [55, 219] on div at bounding box center [51, 232] width 72 height 54
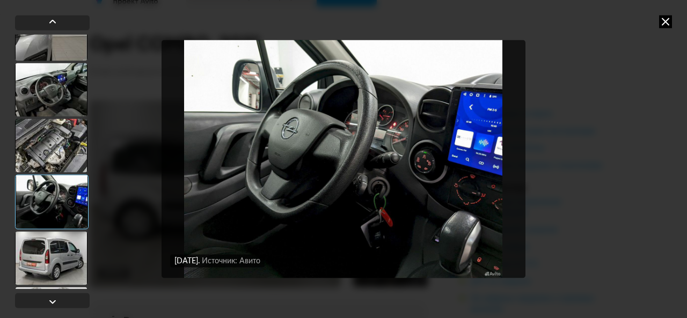
scroll to position [107, 0]
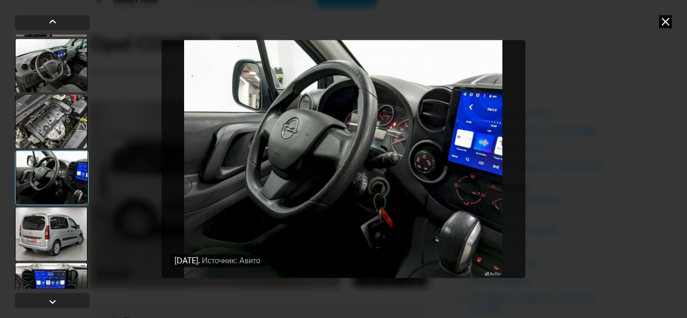
click at [59, 226] on div at bounding box center [51, 234] width 72 height 54
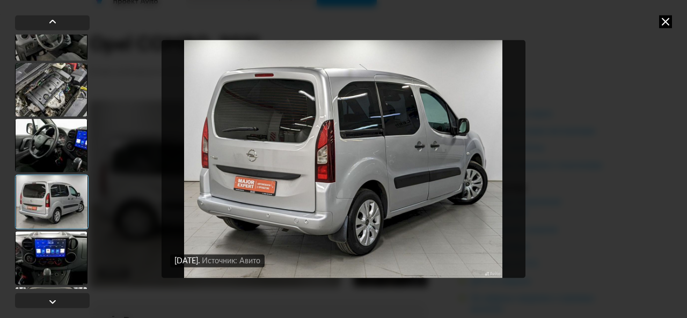
scroll to position [161, 0]
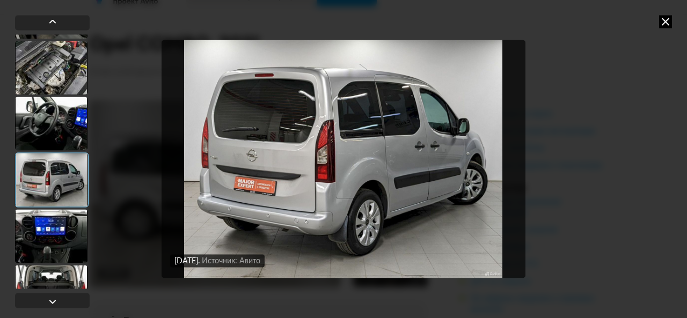
click at [59, 235] on div at bounding box center [51, 236] width 72 height 54
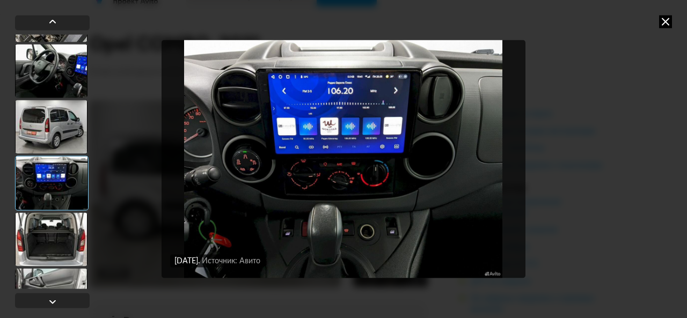
scroll to position [215, 0]
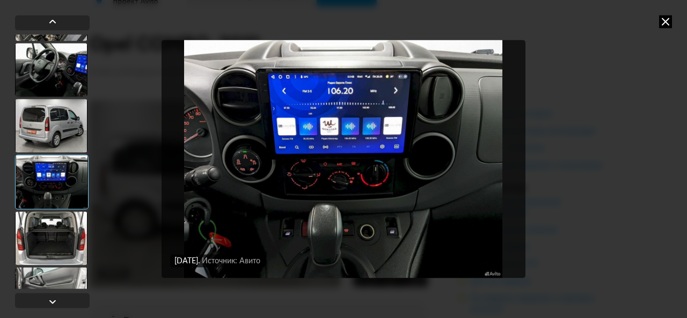
click at [61, 238] on div at bounding box center [51, 238] width 72 height 54
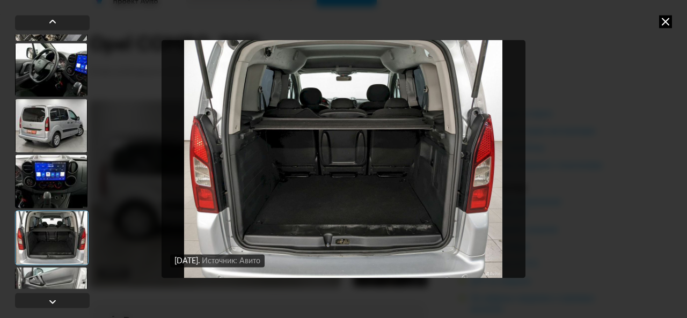
scroll to position [268, 0]
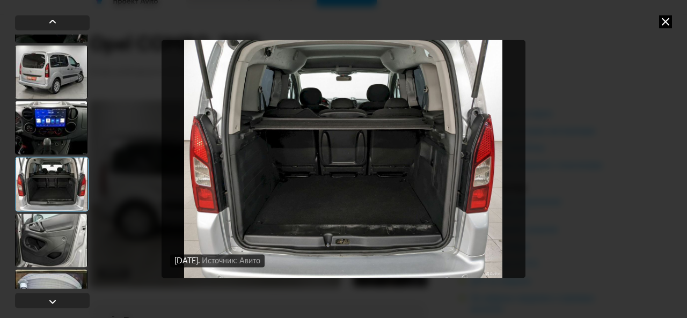
click at [61, 238] on div at bounding box center [51, 240] width 72 height 54
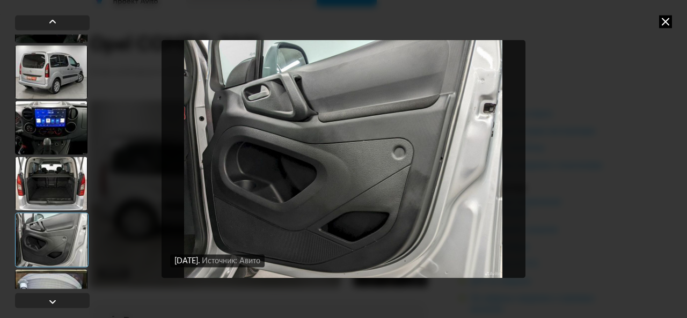
scroll to position [322, 0]
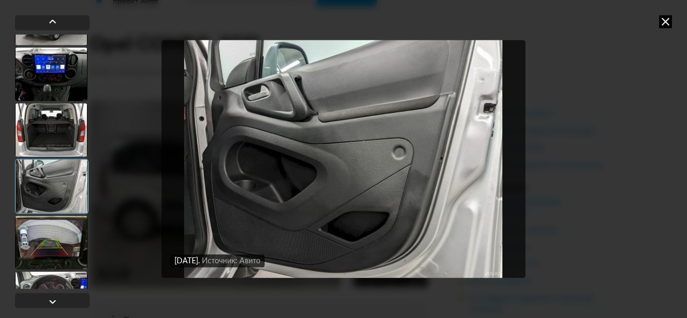
click at [60, 241] on div at bounding box center [51, 243] width 72 height 54
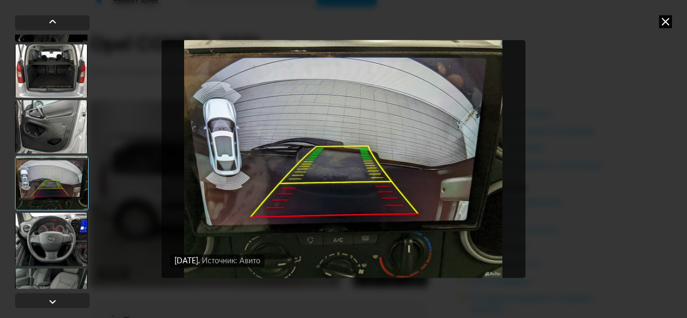
scroll to position [429, 0]
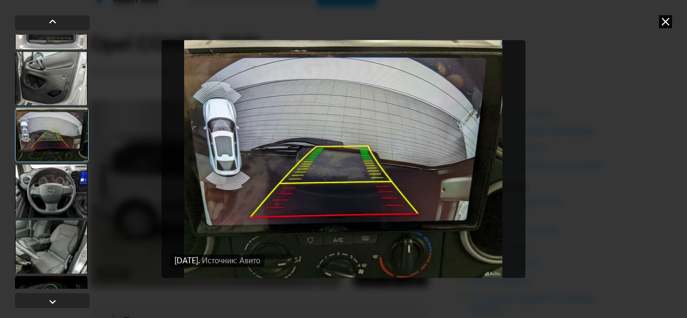
click at [61, 199] on div at bounding box center [51, 191] width 72 height 54
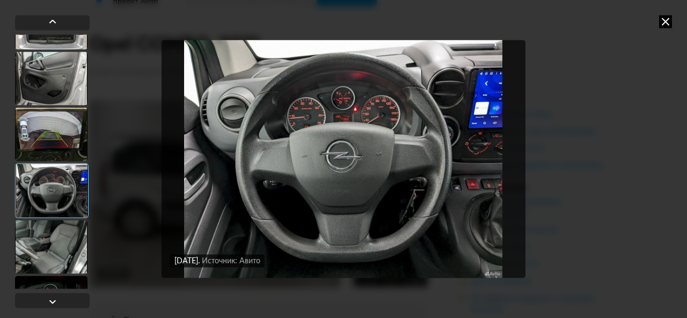
click at [61, 249] on div at bounding box center [51, 247] width 72 height 54
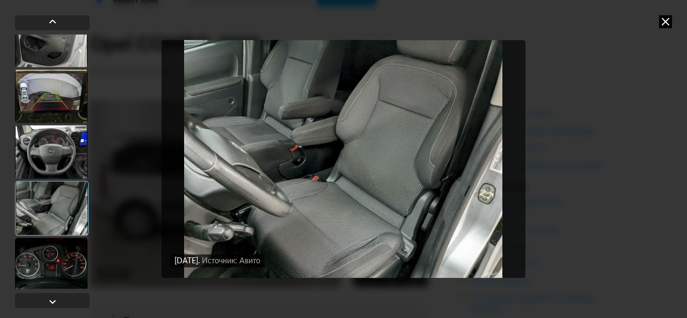
scroll to position [483, 0]
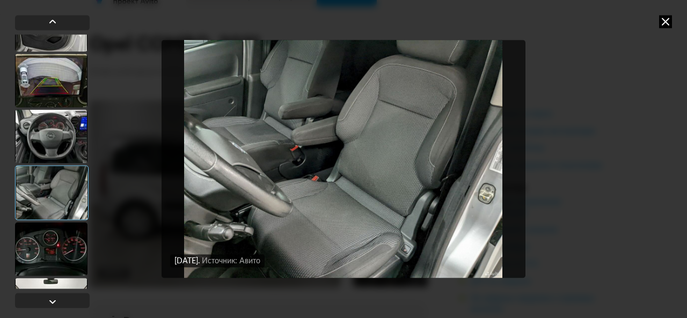
click at [56, 247] on div at bounding box center [51, 249] width 72 height 54
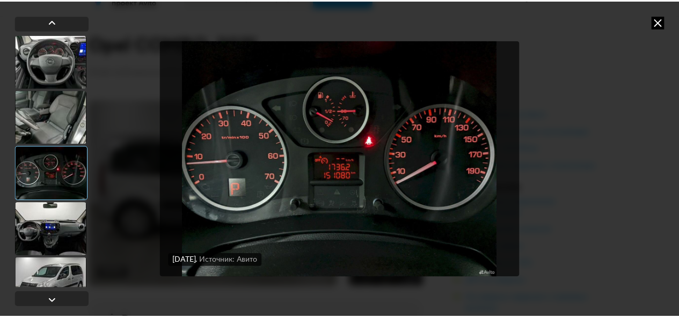
scroll to position [590, 0]
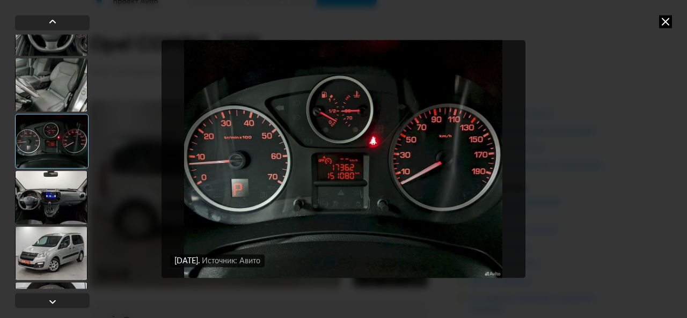
click at [54, 202] on div at bounding box center [51, 198] width 72 height 54
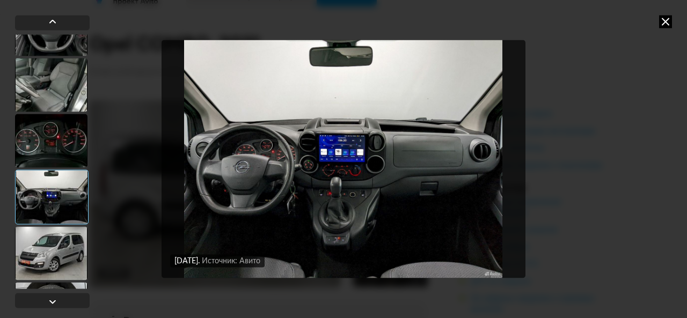
click at [666, 25] on icon at bounding box center [665, 21] width 13 height 13
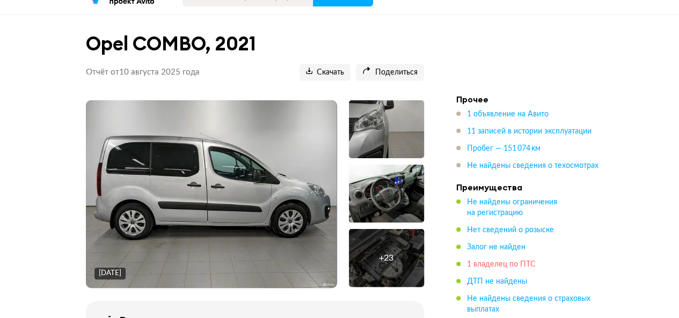
click at [495, 264] on span "1 владелец по ПТС" at bounding box center [501, 265] width 69 height 8
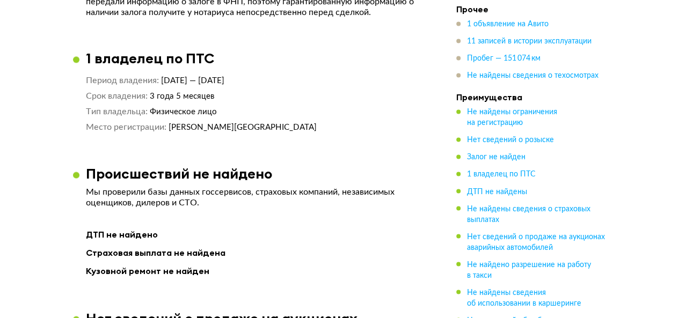
scroll to position [775, 0]
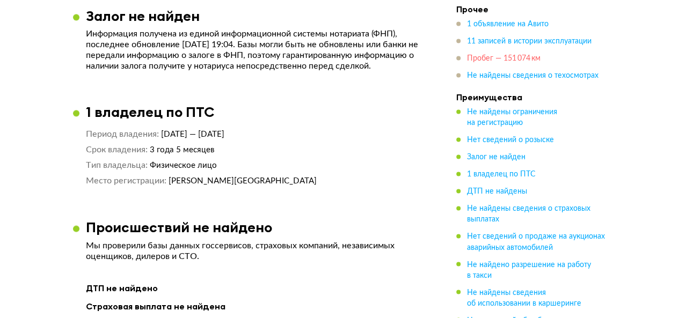
click at [531, 58] on span "Пробег — 151 074 км" at bounding box center [503, 59] width 73 height 8
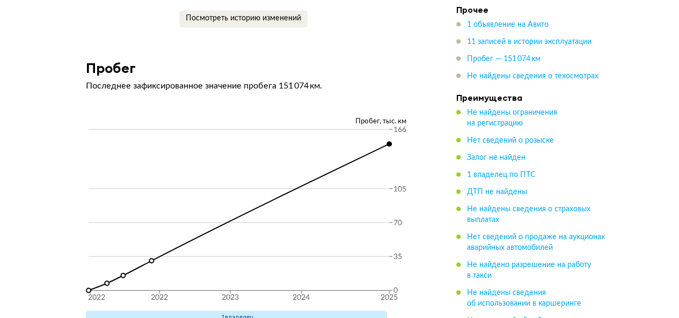
scroll to position [2637, 0]
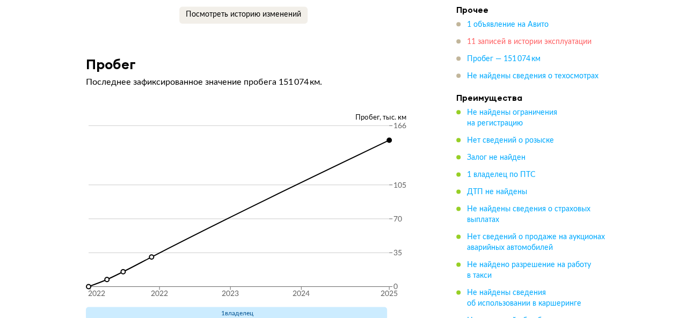
click at [519, 43] on span "11 записей в истории эксплуатации" at bounding box center [529, 42] width 124 height 8
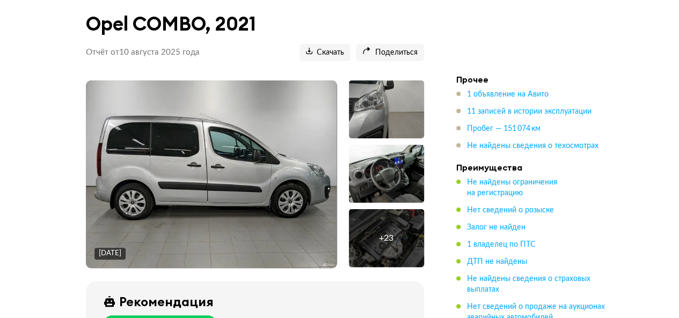
scroll to position [0, 0]
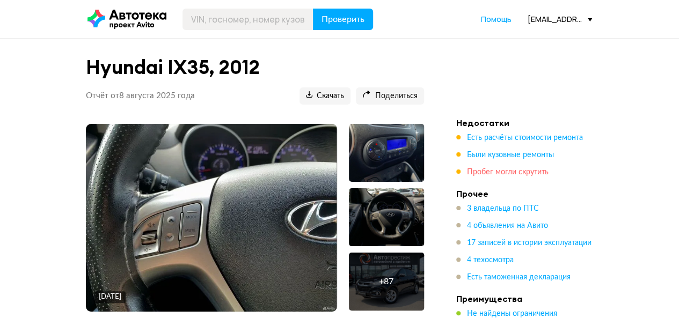
click at [492, 170] on span "Пробег могли скрутить" at bounding box center [508, 172] width 82 height 8
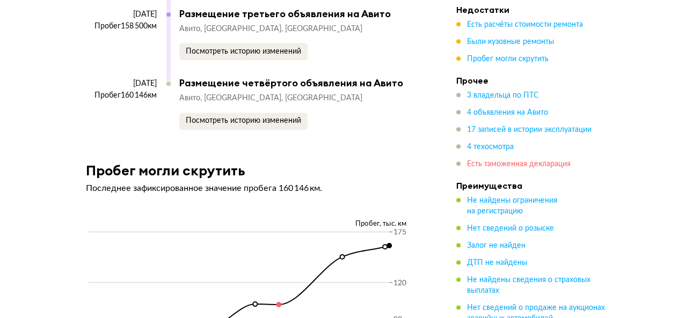
scroll to position [4699, 0]
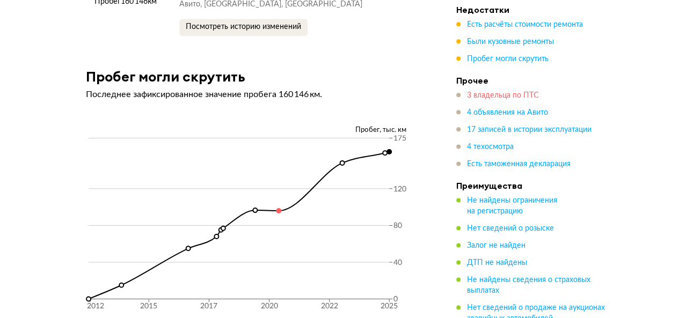
click at [517, 97] on span "3 владельца по ПТС" at bounding box center [503, 96] width 72 height 8
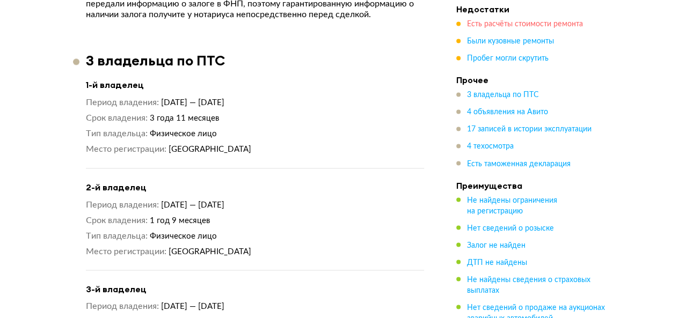
click at [503, 26] on span "Есть расчёты стоимости ремонта" at bounding box center [525, 25] width 116 height 8
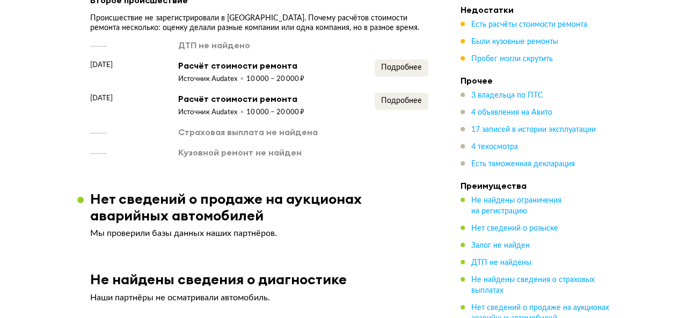
scroll to position [1503, 0]
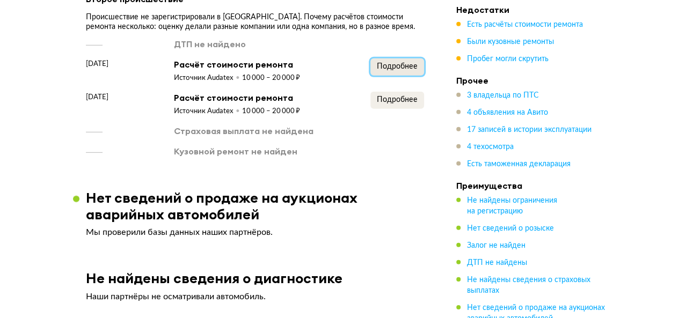
click at [402, 63] on span "Подробнее" at bounding box center [397, 67] width 41 height 8
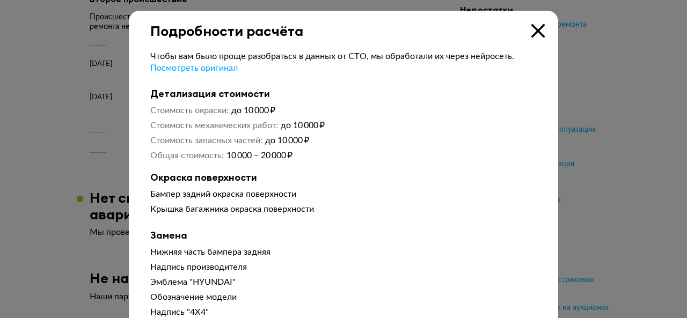
drag, startPoint x: 536, startPoint y: 33, endPoint x: 348, endPoint y: 24, distance: 189.0
click at [535, 32] on icon at bounding box center [537, 30] width 13 height 13
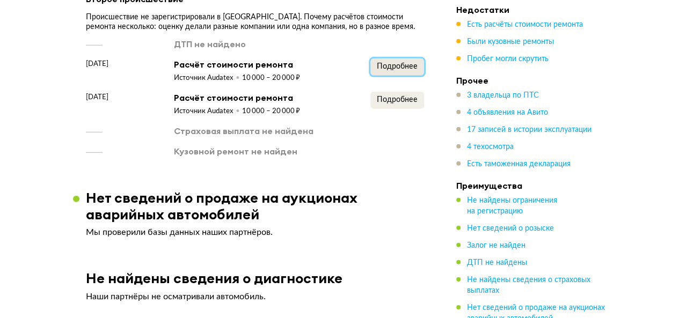
click at [405, 66] on span "Подробнее" at bounding box center [397, 67] width 41 height 8
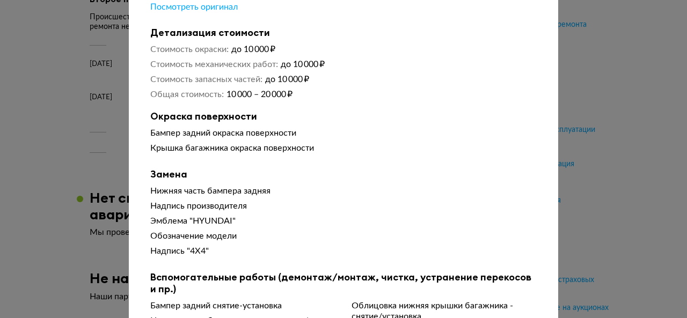
scroll to position [0, 0]
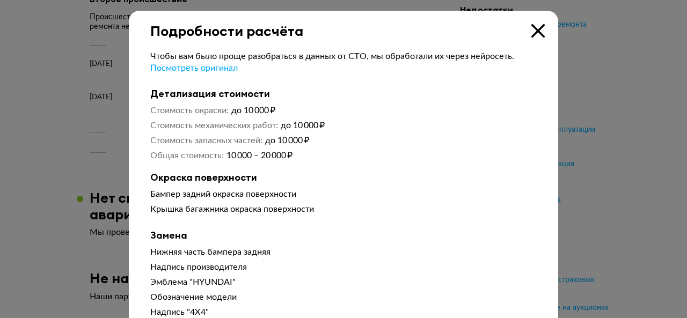
click at [535, 27] on icon at bounding box center [537, 30] width 13 height 13
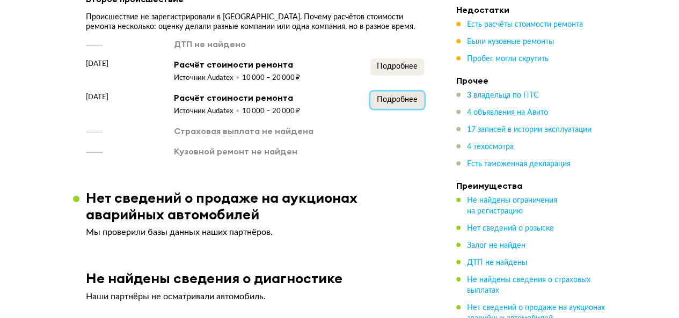
click at [390, 97] on span "Подробнее" at bounding box center [397, 100] width 41 height 8
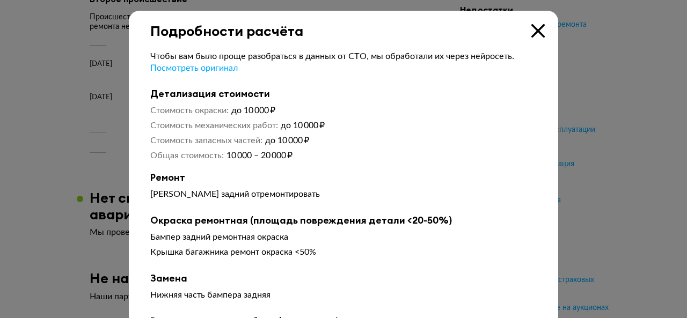
drag, startPoint x: 529, startPoint y: 33, endPoint x: 95, endPoint y: 12, distance: 434.4
click at [519, 31] on div "Подробности расчёта Чтобы вам было проще разобраться в данных от СТО, мы обрабо…" at bounding box center [343, 214] width 429 height 407
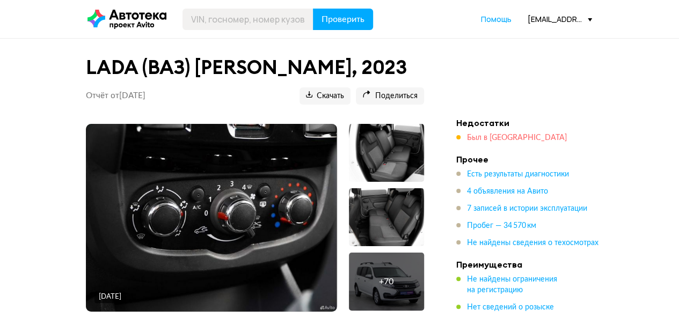
click at [490, 139] on span "Был в [GEOGRAPHIC_DATA]" at bounding box center [517, 138] width 100 height 8
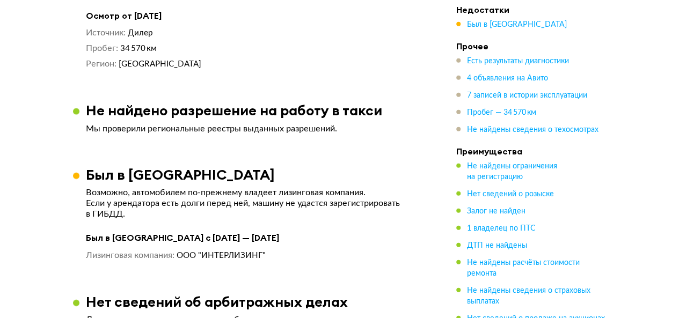
scroll to position [1395, 0]
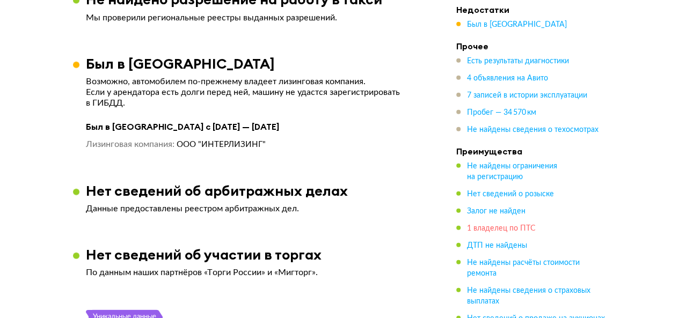
click at [475, 232] on span "1 владелец по ПТС" at bounding box center [501, 229] width 69 height 8
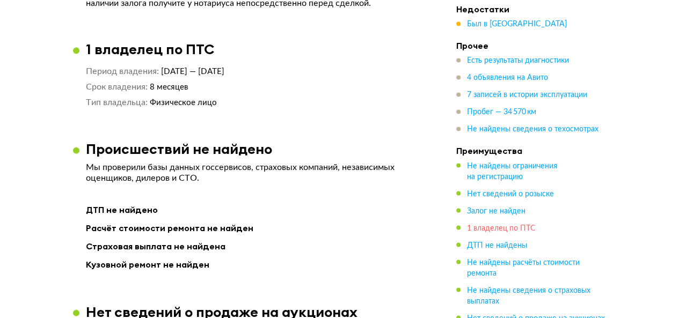
scroll to position [843, 0]
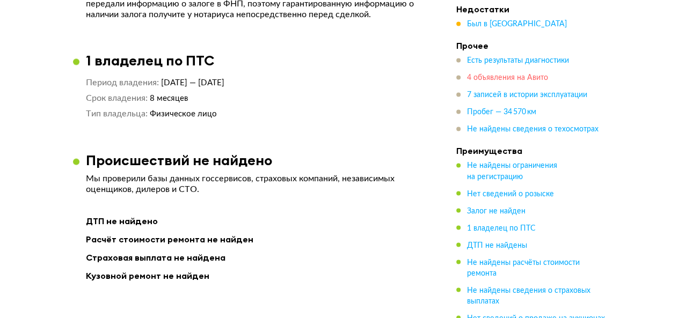
click at [510, 82] on span "4 объявления на Авито" at bounding box center [507, 79] width 81 height 8
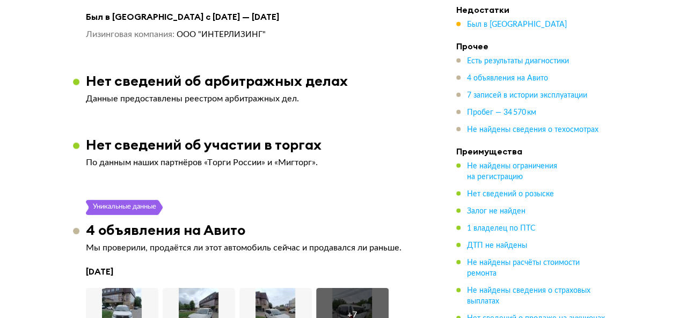
scroll to position [1649, 0]
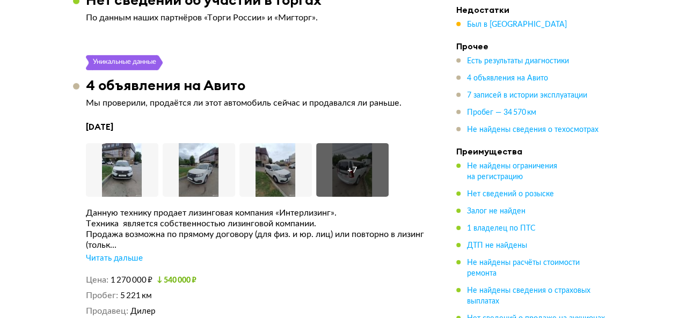
click at [132, 255] on div "Читать дальше" at bounding box center [114, 258] width 57 height 11
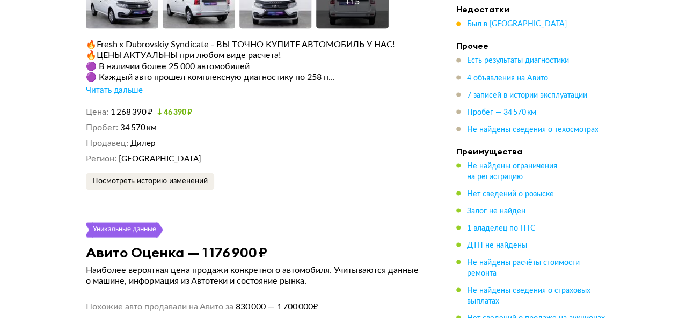
scroll to position [2990, 0]
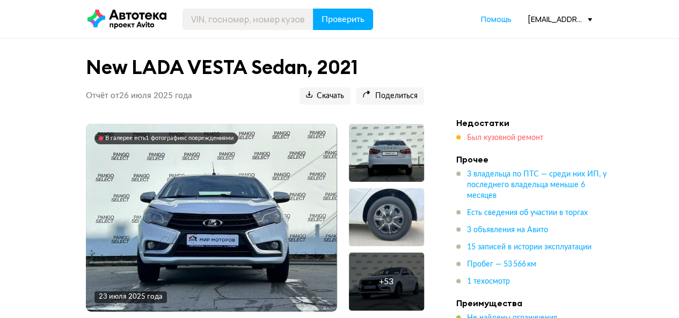
click at [475, 138] on span "Был кузовной ремонт" at bounding box center [505, 138] width 76 height 8
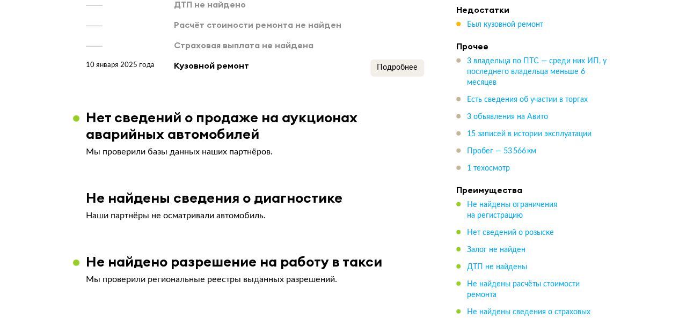
scroll to position [1397, 0]
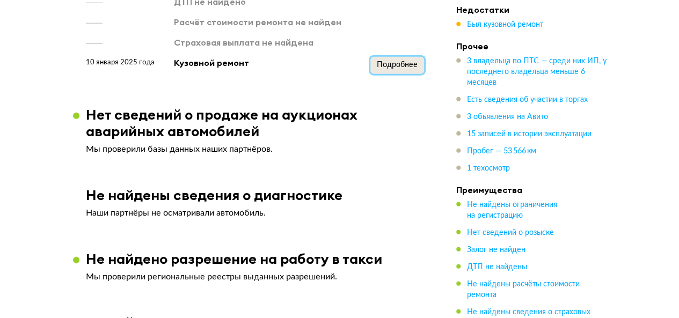
click at [407, 61] on span "Подробнее" at bounding box center [397, 65] width 41 height 8
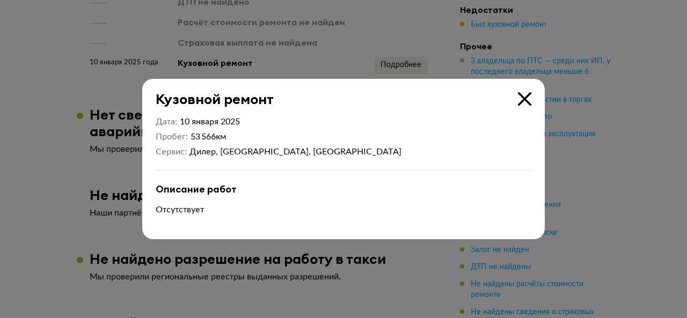
click at [521, 102] on icon at bounding box center [524, 98] width 13 height 13
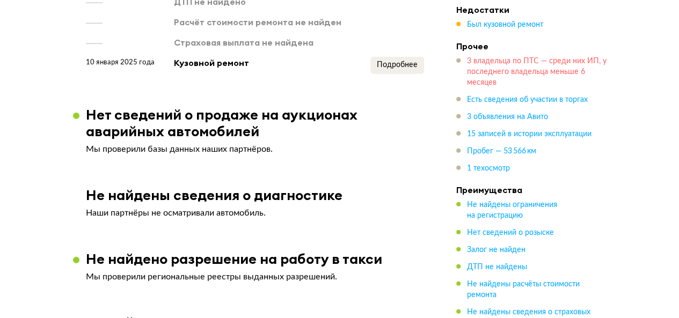
click at [500, 64] on span "3 владельца по ПТС — среди них ИП, у последнего владельца меньше 6 месяцев" at bounding box center [536, 71] width 139 height 29
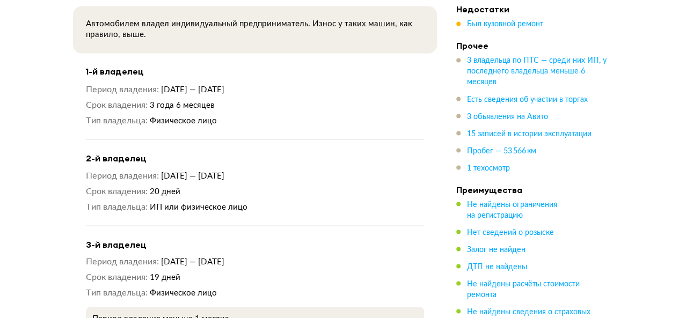
scroll to position [965, 0]
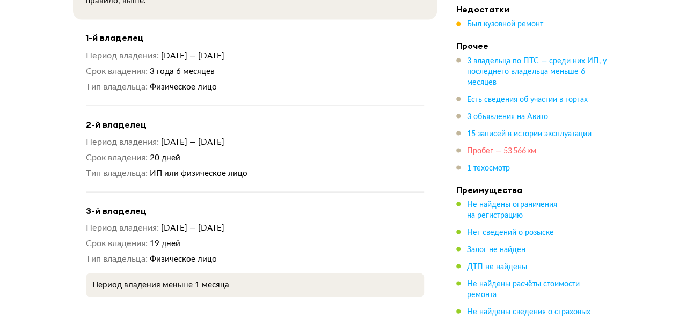
click at [491, 152] on span "Пробег — 53 566 км" at bounding box center [501, 152] width 69 height 8
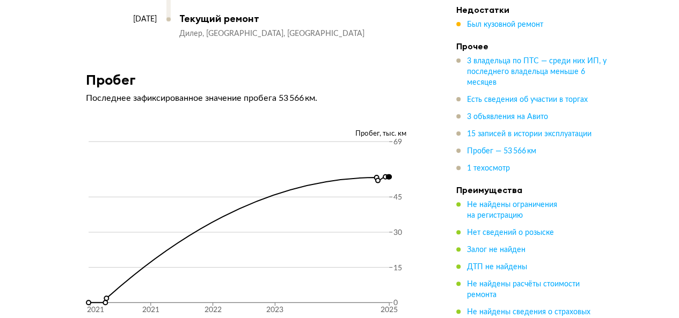
scroll to position [4179, 0]
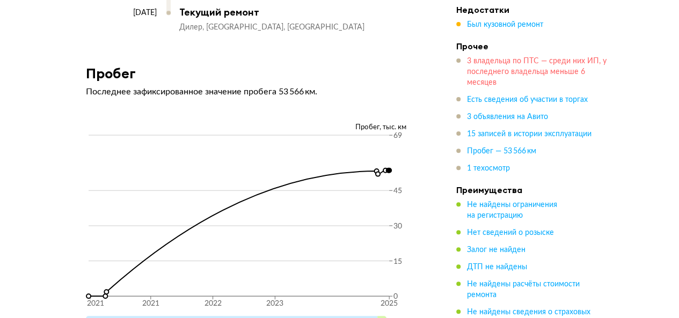
drag, startPoint x: 486, startPoint y: 65, endPoint x: 473, endPoint y: 76, distance: 16.8
click at [486, 66] on span "3 владельца по ПТС — среди них ИП, у последнего владельца меньше 6 месяцев" at bounding box center [536, 71] width 139 height 29
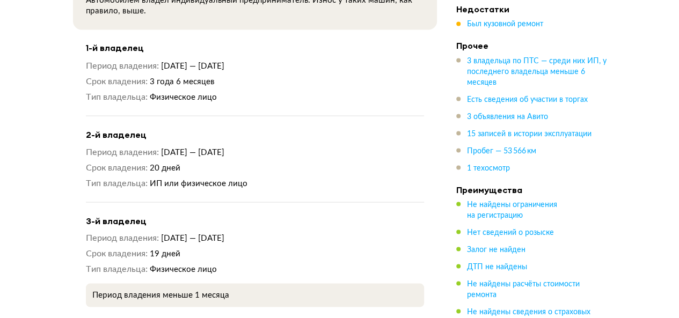
scroll to position [965, 0]
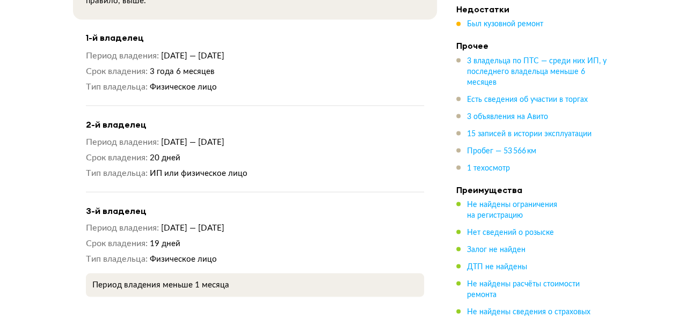
click at [493, 142] on ul "3 владельца по ПТС — среди них ИП, у последнего владельца меньше 6 месяцев Есть…" at bounding box center [531, 115] width 150 height 118
click at [497, 148] on span "Пробег — 53 566 км" at bounding box center [501, 152] width 69 height 8
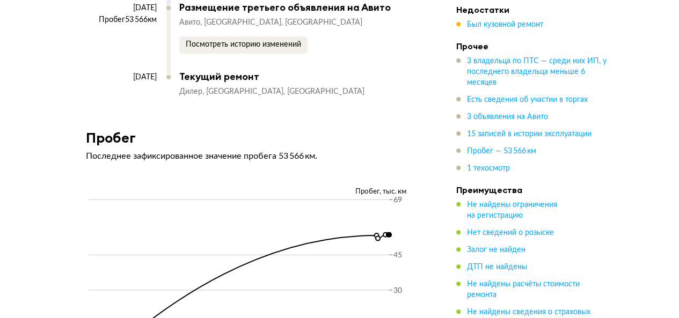
scroll to position [4179, 0]
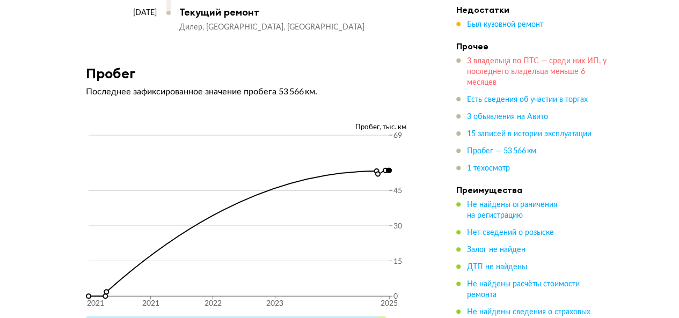
click at [512, 71] on span "3 владельца по ПТС — среди них ИП, у последнего владельца меньше 6 месяцев" at bounding box center [536, 71] width 139 height 29
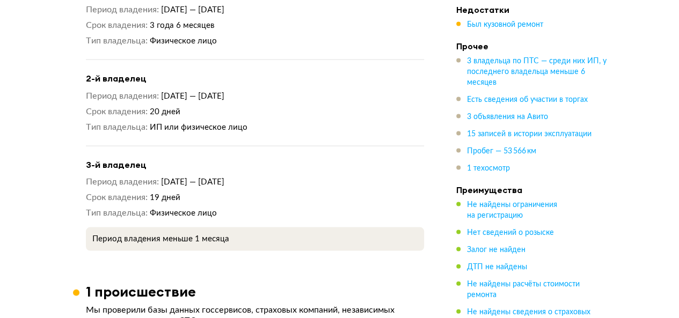
scroll to position [1019, 0]
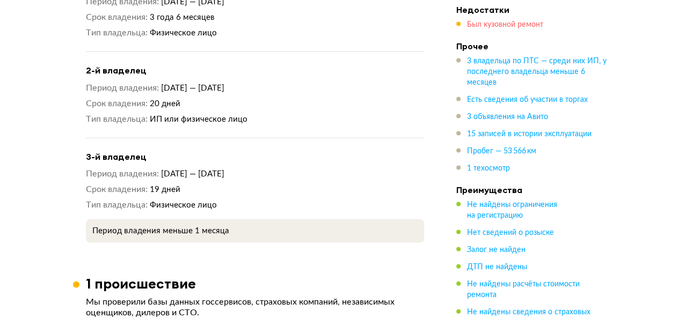
click at [483, 26] on span "Был кузовной ремонт" at bounding box center [505, 25] width 76 height 8
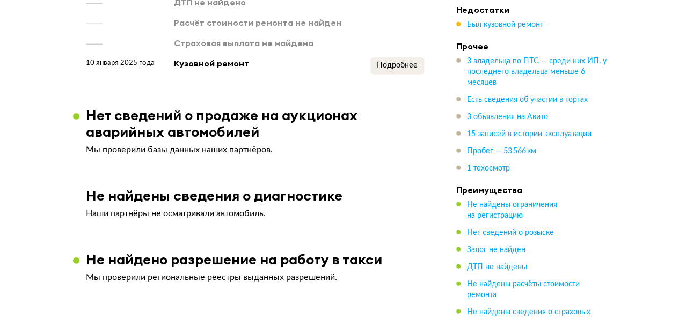
scroll to position [1343, 0]
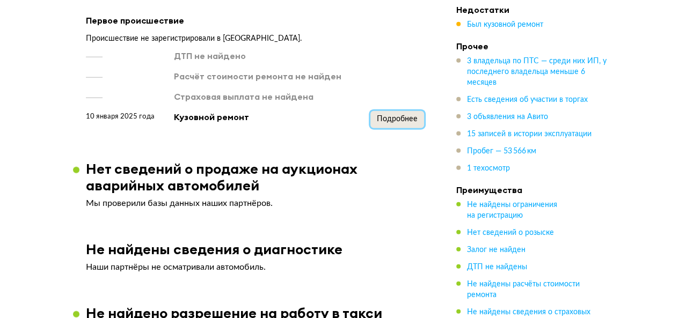
click at [395, 118] on span "Подробнее" at bounding box center [397, 119] width 41 height 8
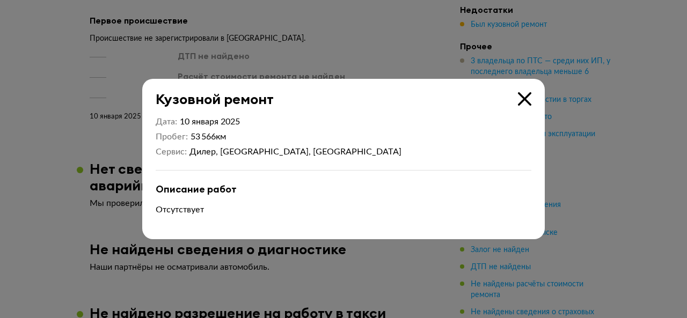
click at [529, 101] on icon at bounding box center [524, 98] width 13 height 13
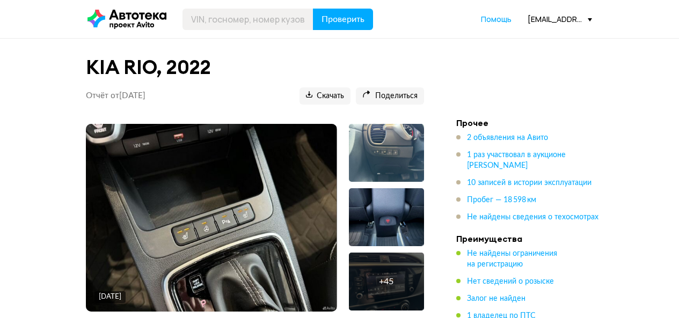
click at [484, 135] on span "2 объявления на Авито" at bounding box center [507, 138] width 81 height 8
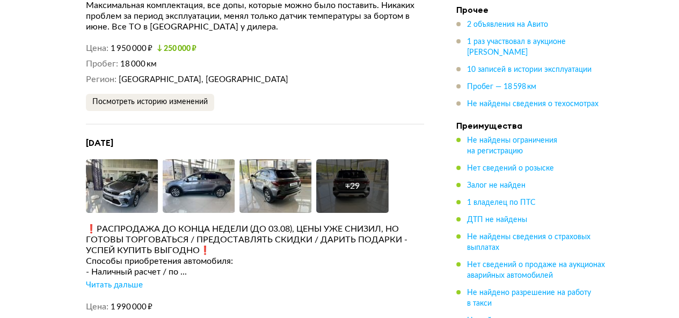
scroll to position [1782, 0]
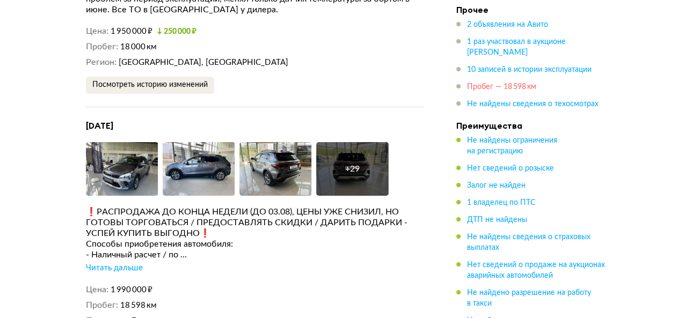
click at [485, 90] on span "Пробег — 18 598 км" at bounding box center [501, 87] width 69 height 8
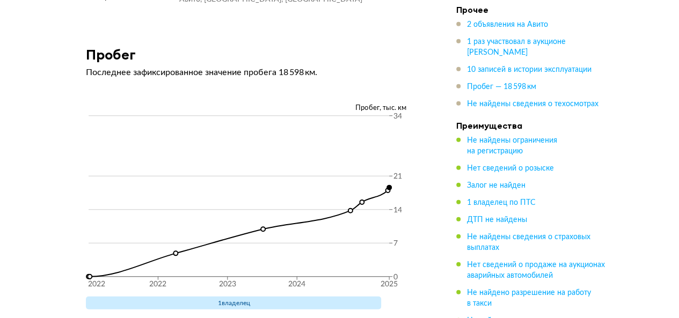
scroll to position [3297, 0]
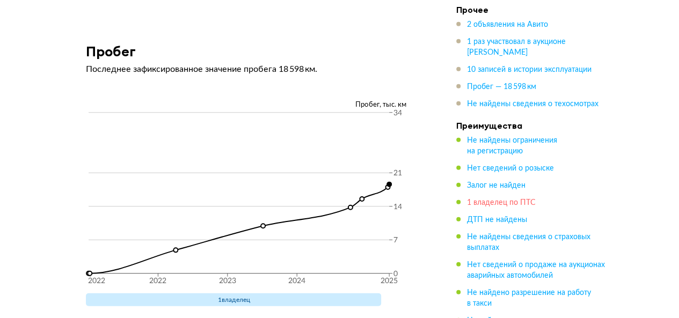
click at [484, 203] on span "1 владелец по ПТС" at bounding box center [501, 203] width 69 height 8
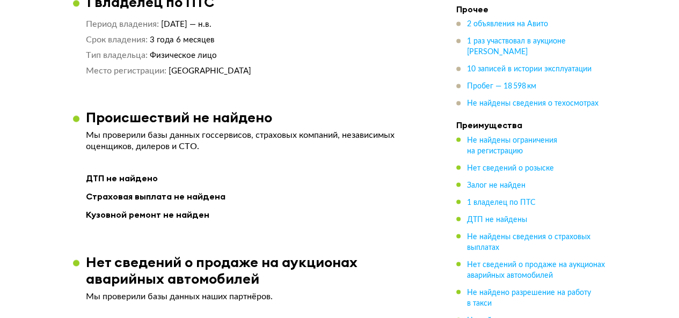
scroll to position [828, 0]
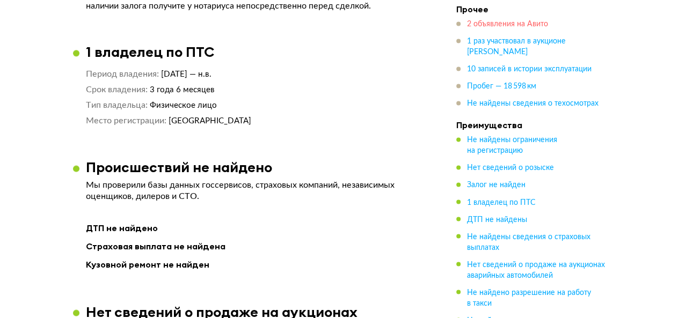
click at [532, 28] on span "2 объявления на Авито" at bounding box center [507, 25] width 81 height 8
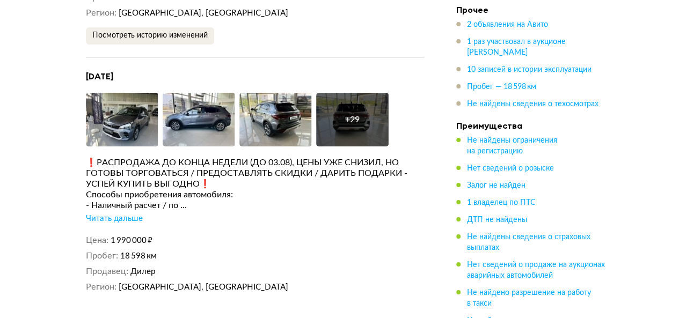
scroll to position [1835, 0]
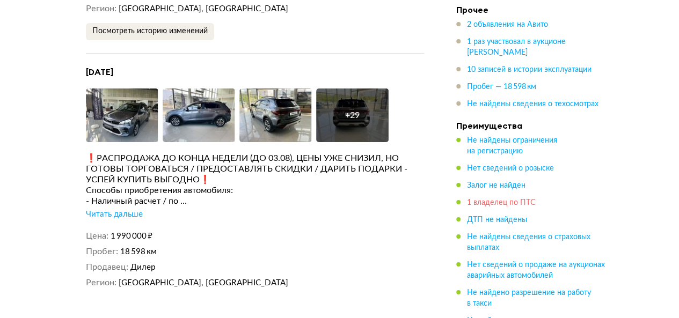
click at [529, 203] on span "1 владелец по ПТС" at bounding box center [501, 203] width 69 height 8
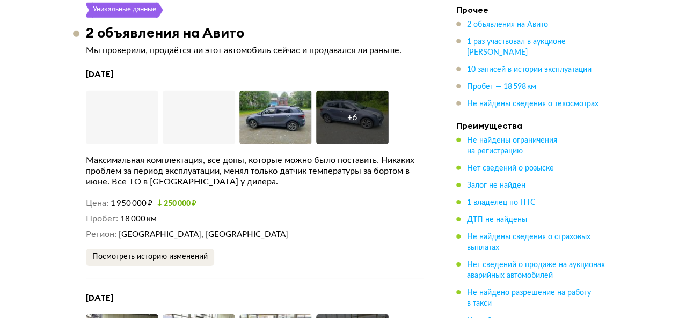
scroll to position [1633, 0]
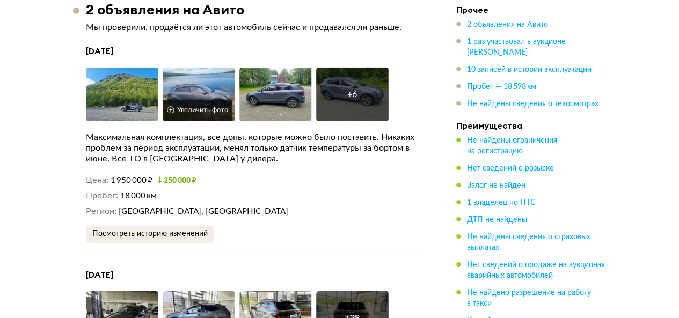
drag, startPoint x: 309, startPoint y: 222, endPoint x: 230, endPoint y: 124, distance: 126.2
click at [309, 217] on dd "[GEOGRAPHIC_DATA], [GEOGRAPHIC_DATA]" at bounding box center [271, 211] width 305 height 11
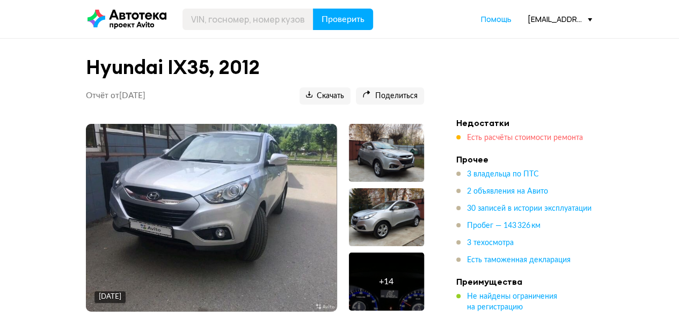
click at [514, 140] on span "Есть расчёты стоимости ремонта" at bounding box center [525, 138] width 116 height 8
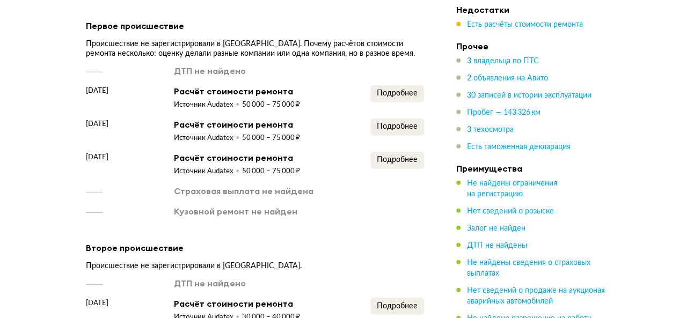
scroll to position [1345, 0]
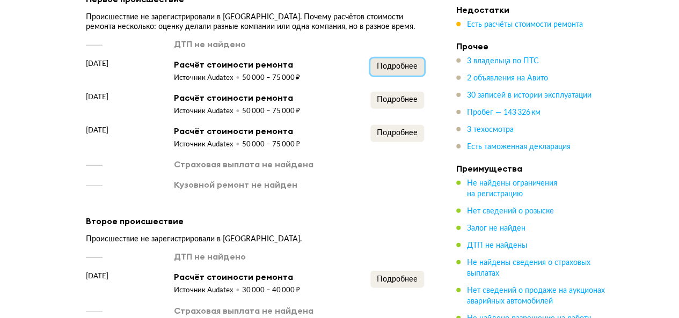
click at [390, 65] on span "Подробнее" at bounding box center [397, 67] width 41 height 8
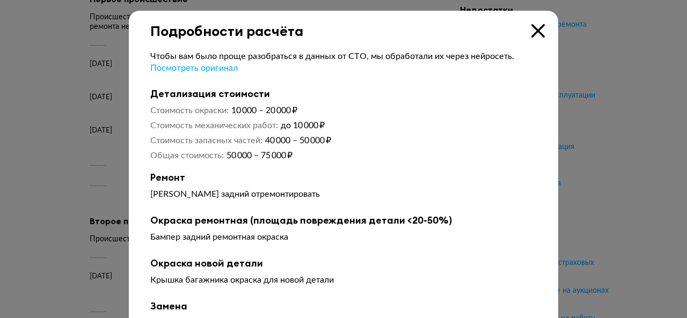
click at [532, 29] on icon at bounding box center [537, 30] width 13 height 13
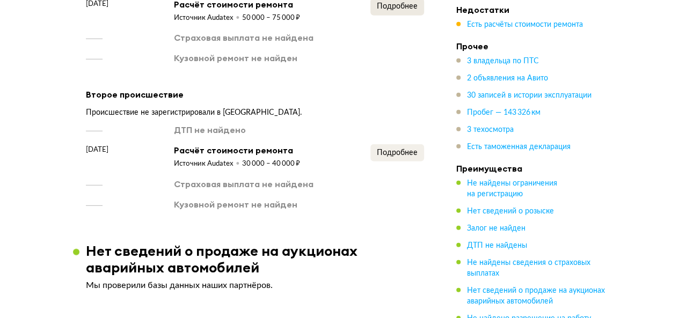
scroll to position [1506, 0]
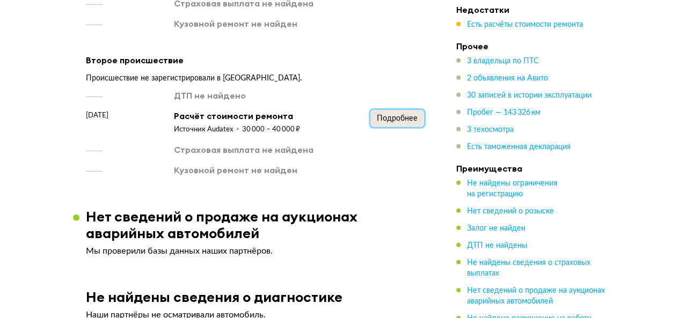
click at [395, 115] on span "Подробнее" at bounding box center [397, 119] width 41 height 8
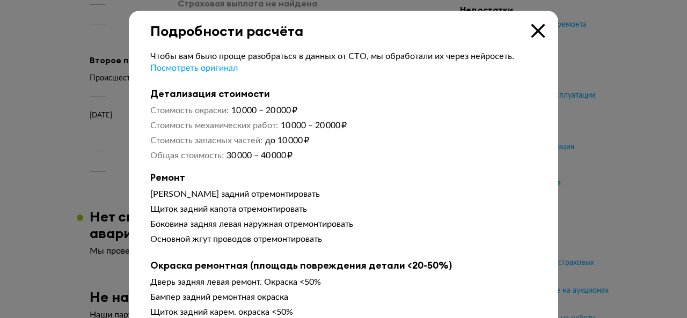
click at [537, 27] on icon at bounding box center [537, 30] width 13 height 13
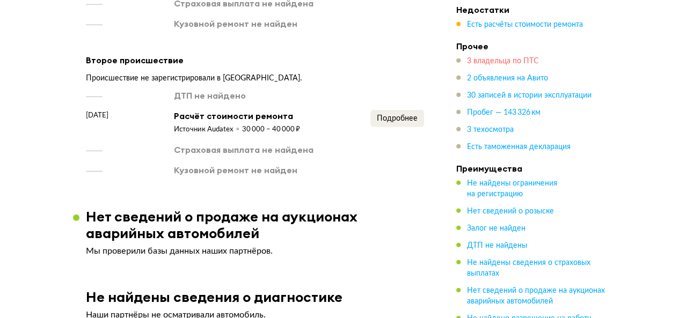
click at [509, 58] on span "3 владельца по ПТС" at bounding box center [503, 61] width 72 height 8
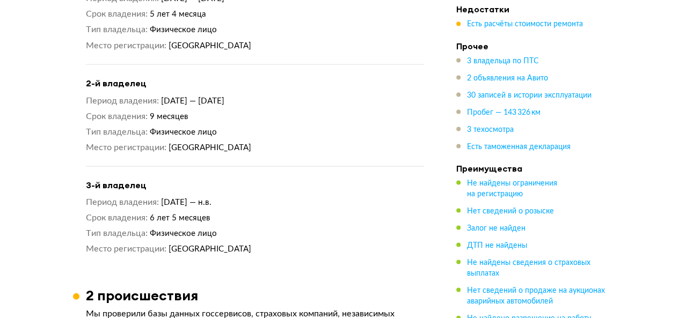
scroll to position [980, 0]
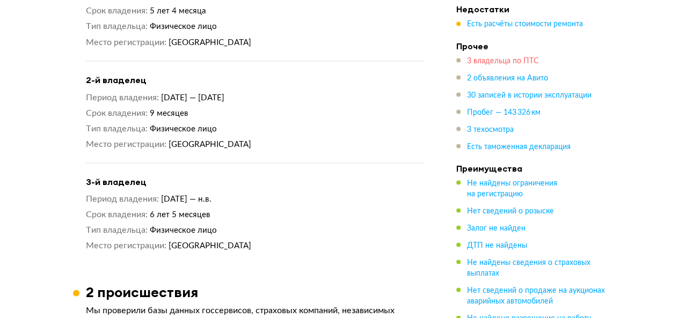
click at [497, 59] on span "3 владельца по ПТС" at bounding box center [503, 61] width 72 height 8
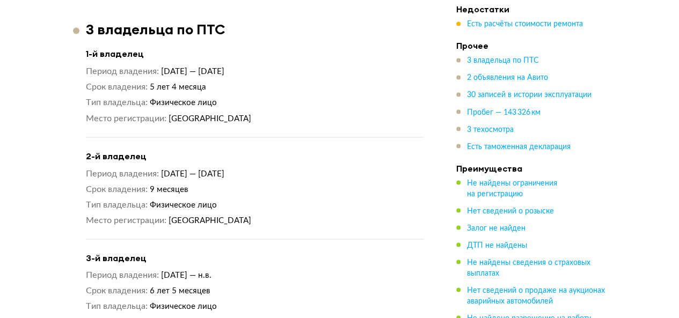
scroll to position [927, 0]
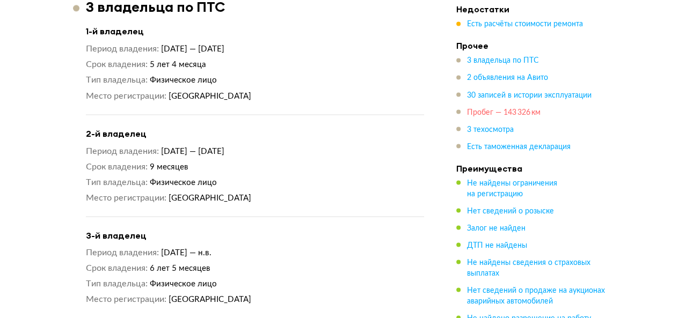
click at [519, 109] on span "Пробег — 143 326 км" at bounding box center [503, 113] width 73 height 8
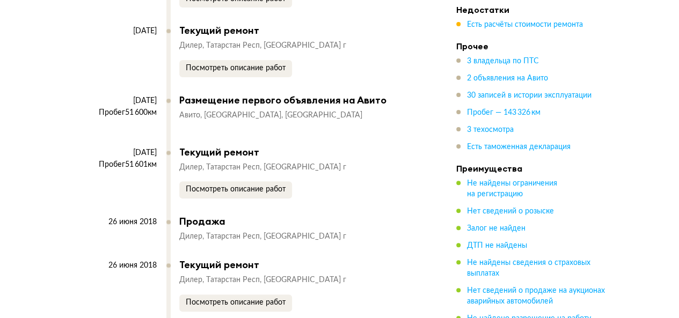
scroll to position [5105, 0]
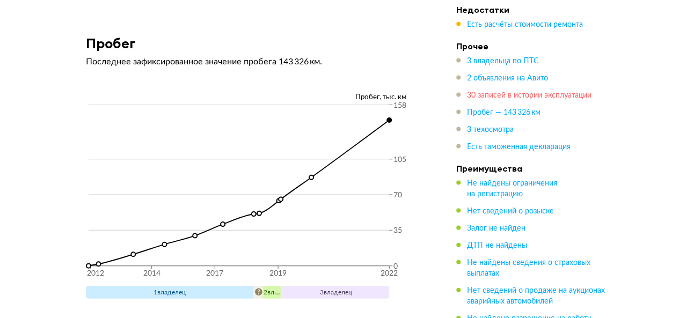
click at [507, 95] on span "30 записей в истории эксплуатации" at bounding box center [529, 96] width 124 height 8
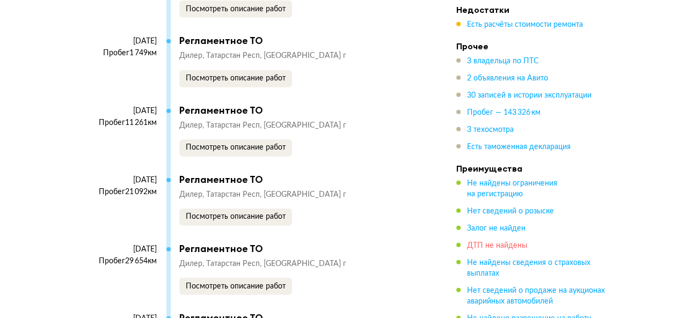
click at [496, 245] on span "ДТП не найдены" at bounding box center [497, 246] width 60 height 8
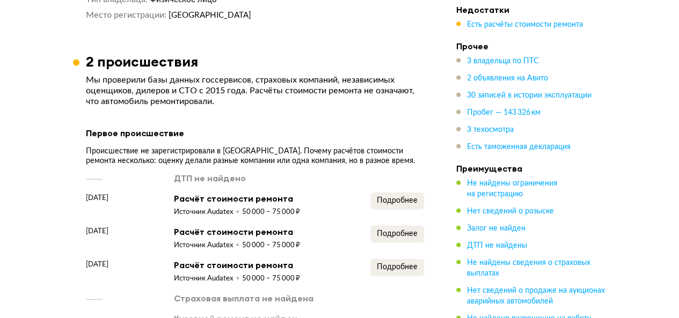
scroll to position [1205, 0]
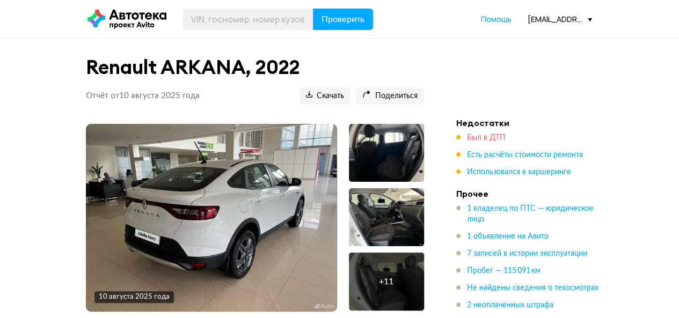
click at [479, 136] on span "Был в ДТП" at bounding box center [486, 138] width 39 height 8
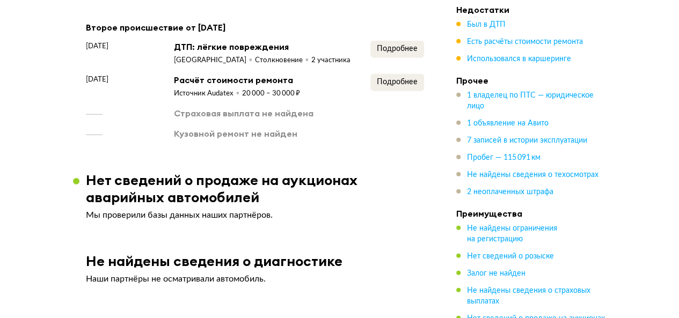
scroll to position [1181, 0]
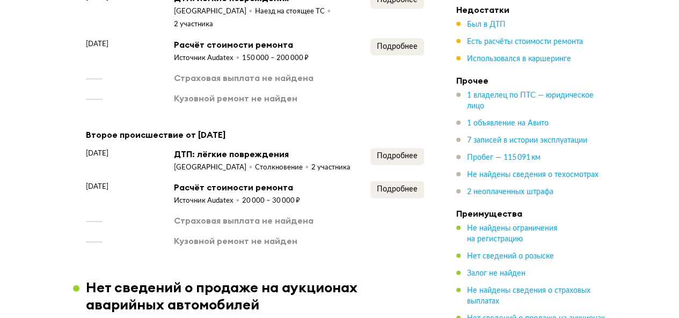
click at [410, 163] on div "Подробнее" at bounding box center [397, 160] width 54 height 25
click at [417, 154] on button "Подробнее" at bounding box center [397, 156] width 54 height 17
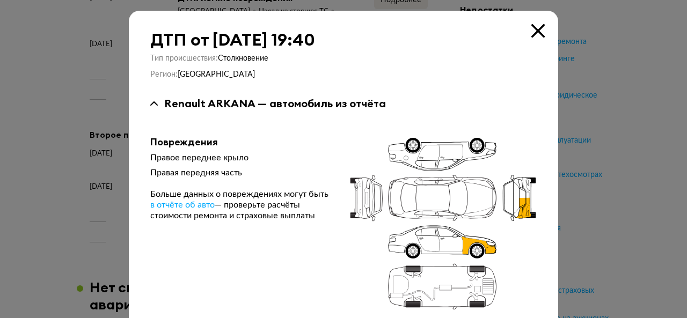
drag, startPoint x: 535, startPoint y: 26, endPoint x: 523, endPoint y: 22, distance: 12.4
click at [535, 25] on icon at bounding box center [537, 30] width 13 height 13
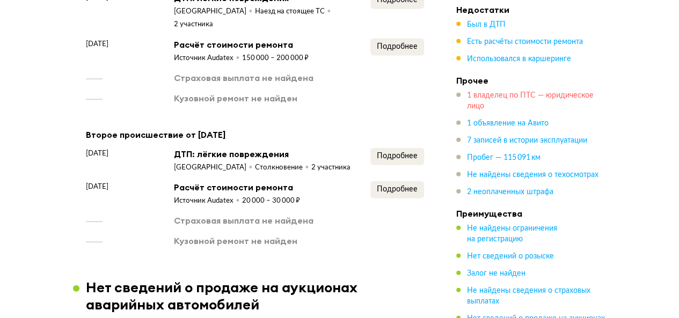
click at [515, 95] on span "1 владелец по ПТС — юридическое лицо" at bounding box center [530, 101] width 127 height 18
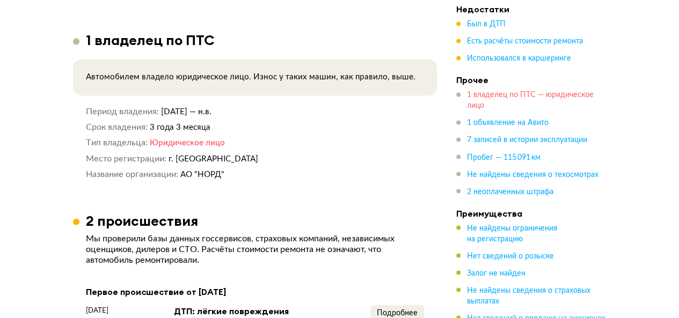
scroll to position [856, 0]
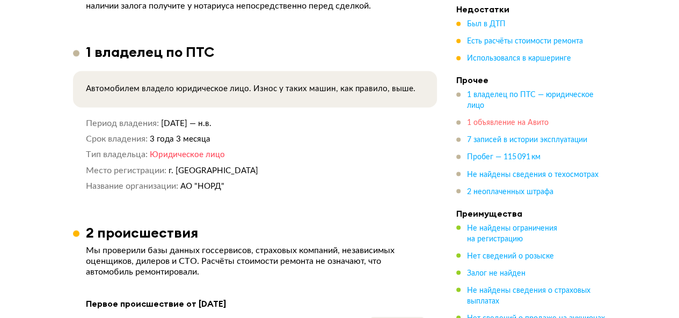
click at [486, 121] on span "1 объявление на Авито" at bounding box center [508, 124] width 82 height 8
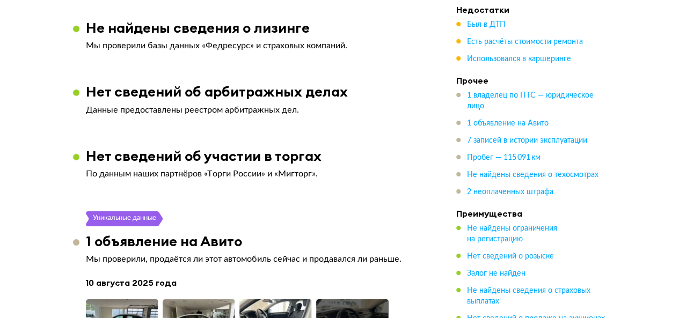
scroll to position [1948, 0]
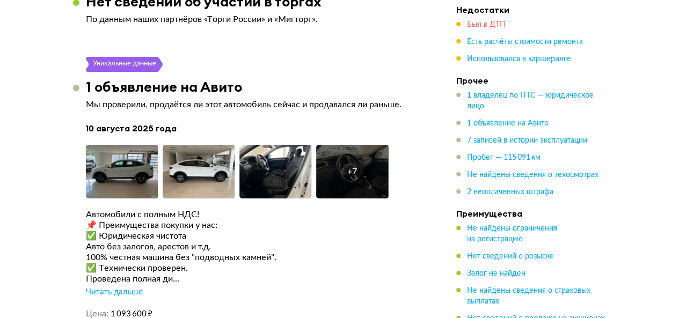
click at [482, 21] on span "Был в ДТП" at bounding box center [486, 25] width 39 height 8
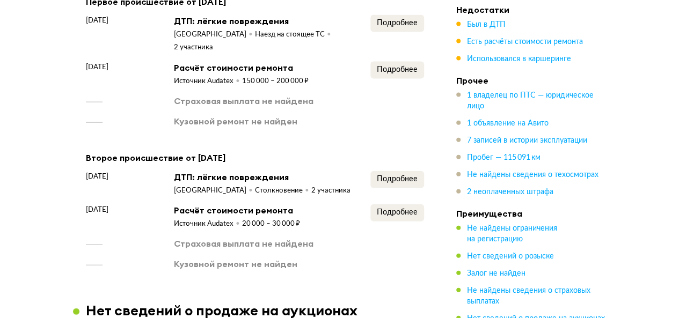
scroll to position [1180, 0]
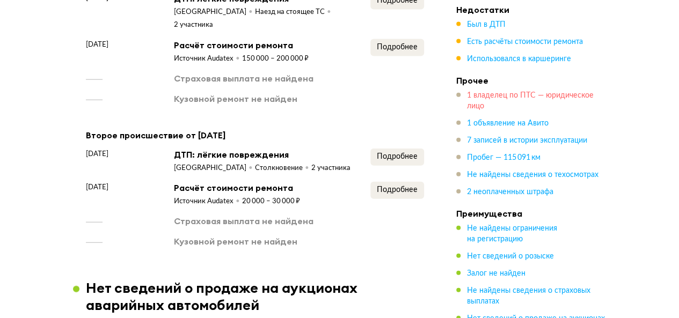
click at [507, 95] on span "1 владелец по ПТС — юридическое лицо" at bounding box center [530, 101] width 127 height 18
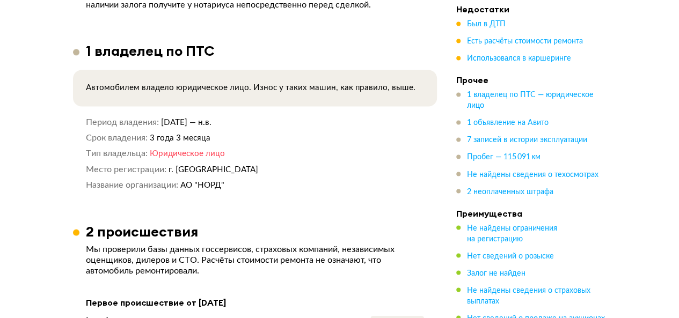
scroll to position [856, 0]
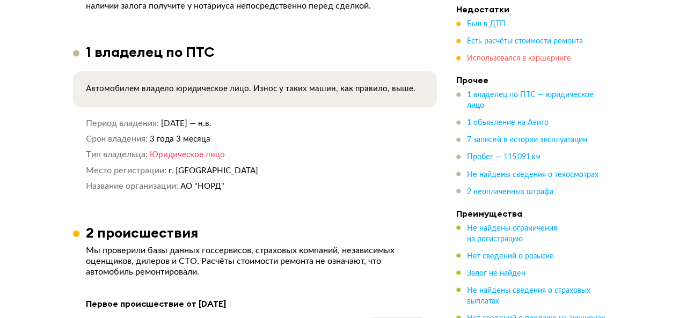
click at [506, 61] on span "Использовался в каршеринге" at bounding box center [519, 59] width 104 height 8
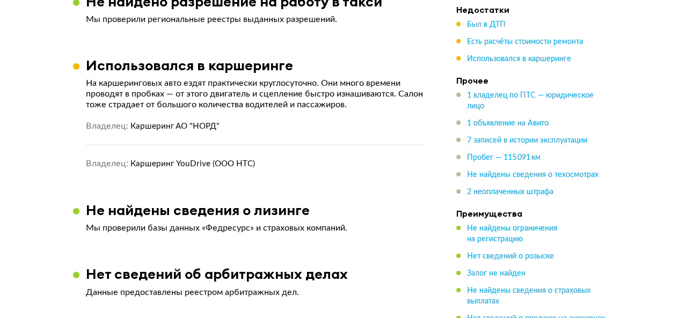
scroll to position [1613, 0]
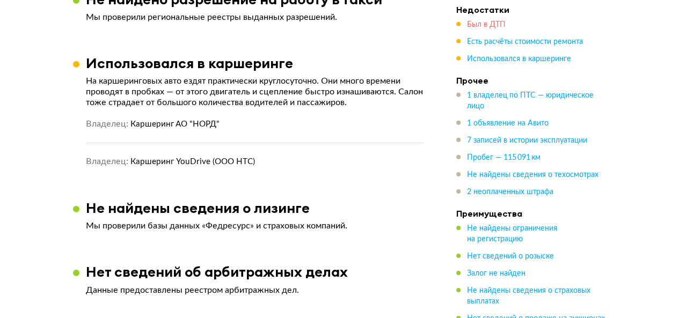
click at [483, 25] on span "Был в ДТП" at bounding box center [486, 25] width 39 height 8
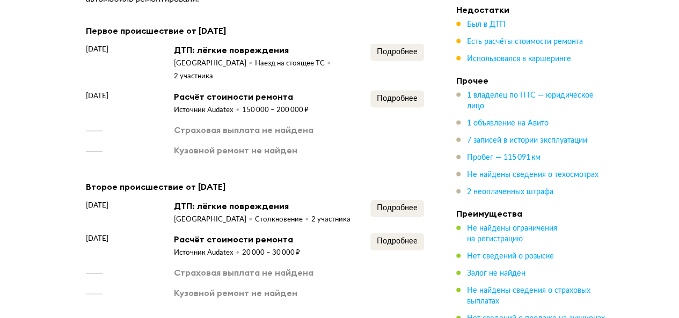
scroll to position [1127, 0]
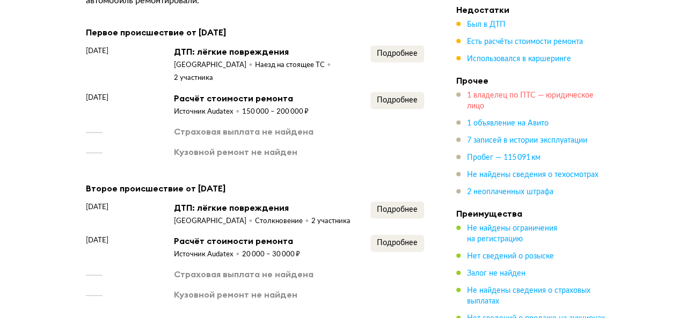
click at [470, 108] on span "1 владелец по ПТС — юридическое лицо" at bounding box center [530, 101] width 127 height 18
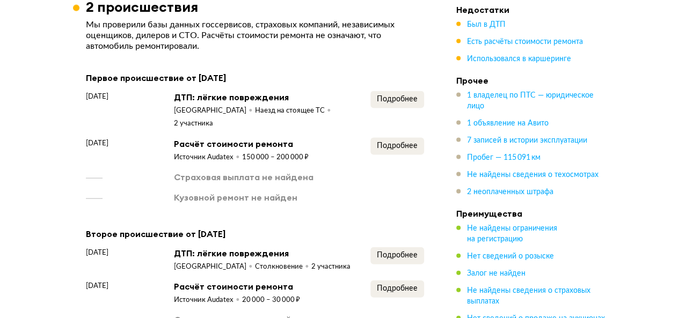
scroll to position [1071, 0]
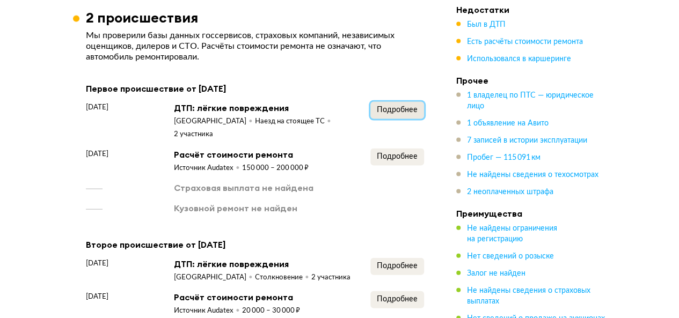
click at [394, 114] on span "Подробнее" at bounding box center [397, 110] width 41 height 8
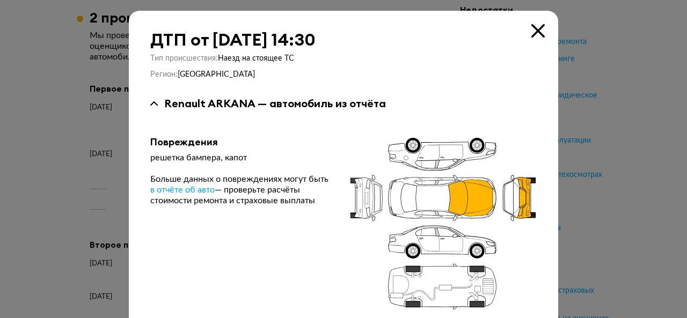
click at [531, 28] on icon at bounding box center [537, 30] width 13 height 13
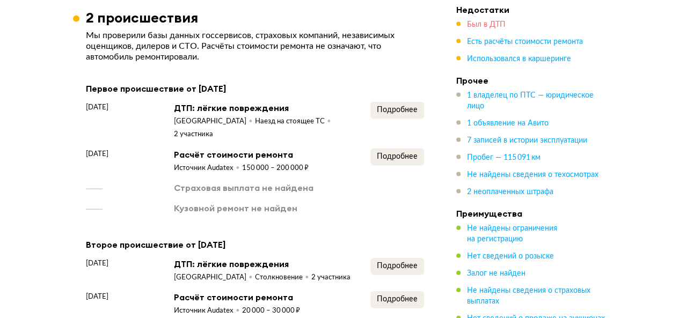
click at [491, 22] on span "Был в ДТП" at bounding box center [486, 25] width 39 height 8
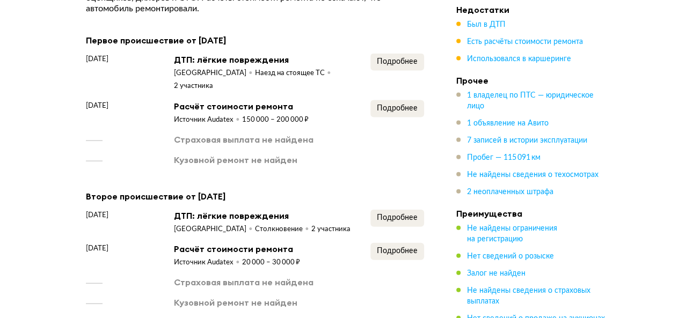
scroll to position [1126, 0]
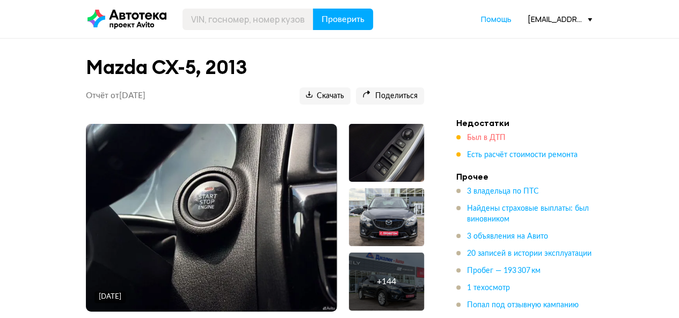
click at [488, 134] on span "Был в ДТП" at bounding box center [486, 138] width 39 height 8
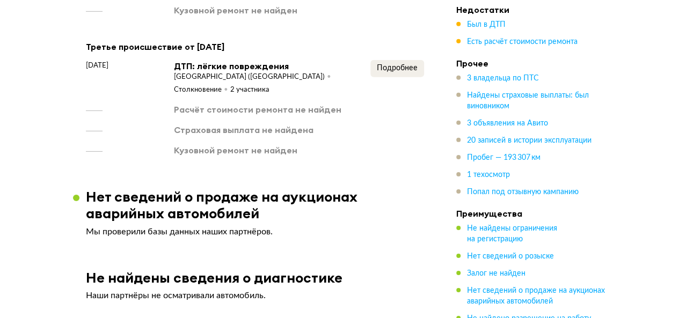
scroll to position [1631, 0]
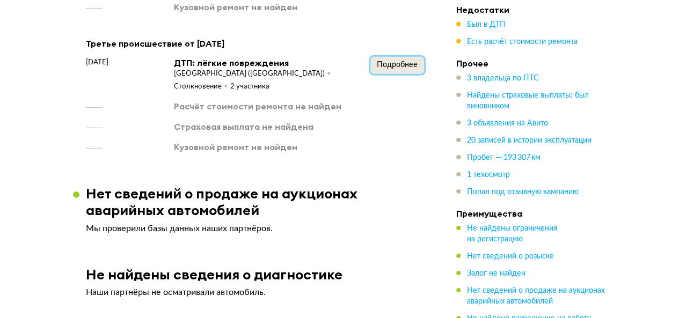
click at [404, 65] on span "Подробнее" at bounding box center [397, 65] width 41 height 8
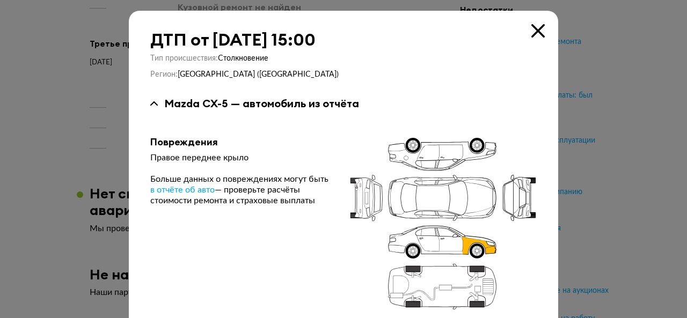
click at [534, 31] on icon at bounding box center [537, 30] width 13 height 13
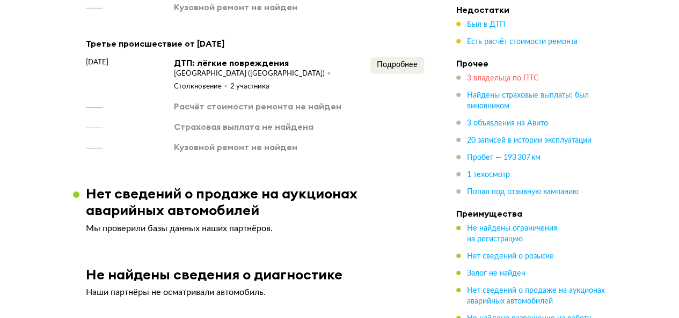
click at [498, 81] on span "3 владельца по ПТС" at bounding box center [503, 79] width 72 height 8
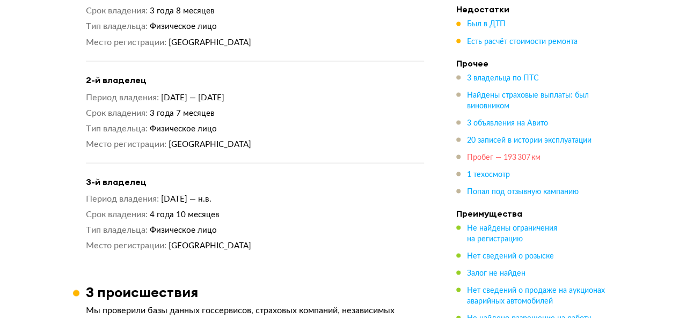
click at [477, 158] on span "Пробег — 193 307 км" at bounding box center [503, 158] width 73 height 8
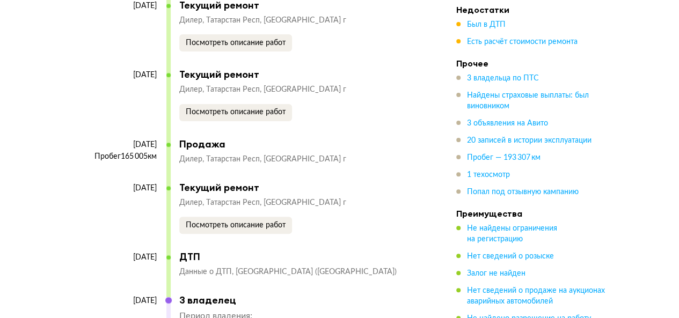
scroll to position [4850, 0]
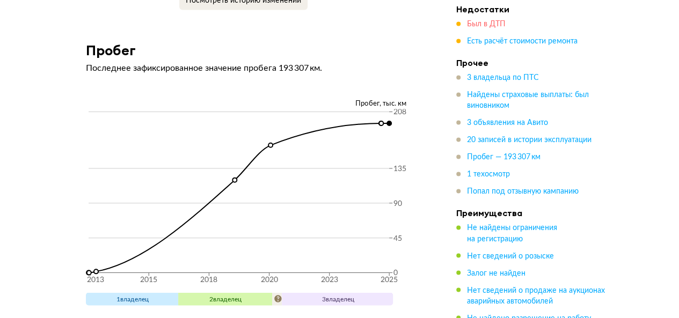
click at [486, 22] on span "Был в ДТП" at bounding box center [486, 25] width 39 height 8
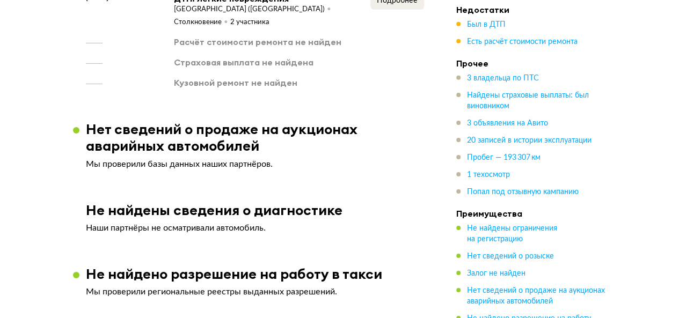
scroll to position [1631, 0]
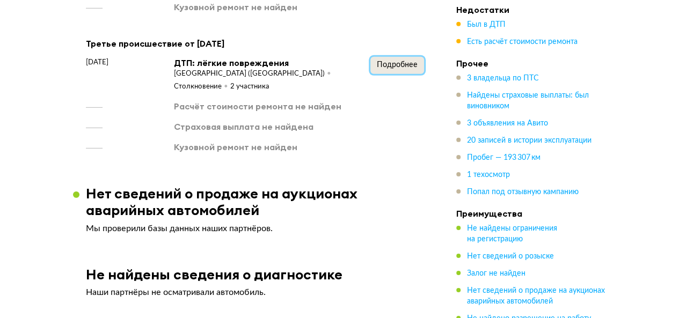
click at [404, 61] on span "Подробнее" at bounding box center [397, 65] width 41 height 8
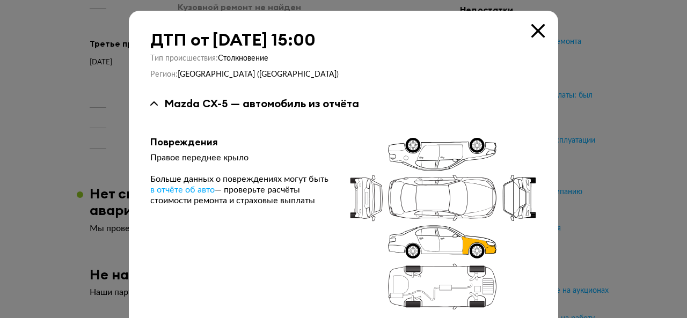
click at [534, 27] on icon at bounding box center [537, 30] width 13 height 13
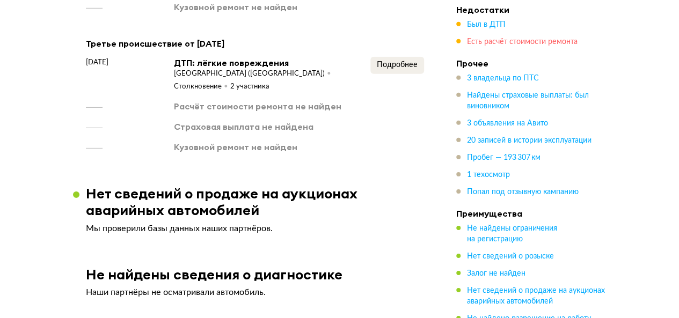
click at [515, 45] on span "Есть расчёт стоимости ремонта" at bounding box center [522, 42] width 110 height 8
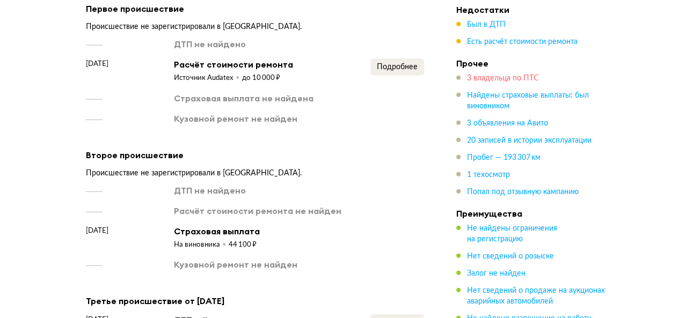
click at [486, 82] on span "3 владельца по ПТС" at bounding box center [503, 79] width 72 height 8
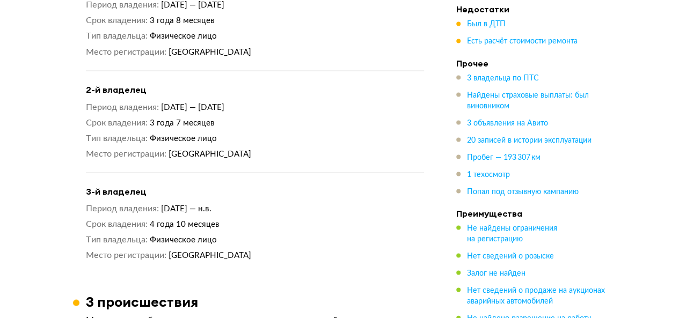
scroll to position [980, 0]
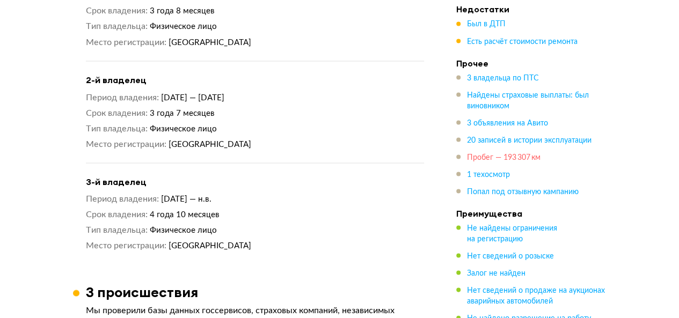
click at [494, 159] on span "Пробег — 193 307 км" at bounding box center [503, 158] width 73 height 8
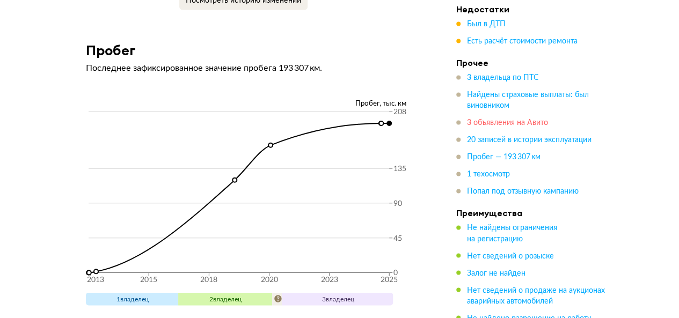
click at [489, 122] on span "3 объявления на Авито" at bounding box center [507, 124] width 81 height 8
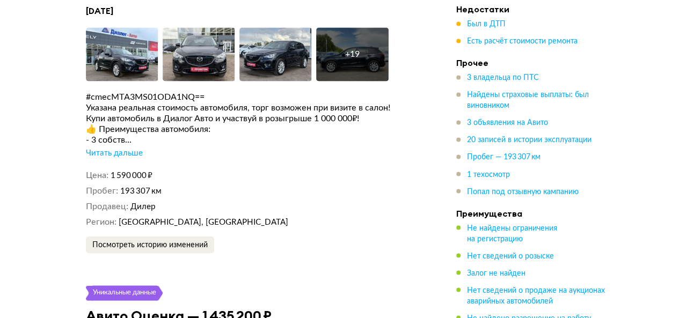
scroll to position [2889, 0]
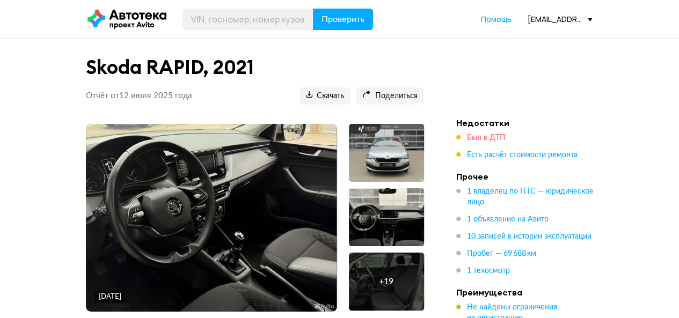
click at [496, 136] on span "Был в ДТП" at bounding box center [486, 138] width 39 height 8
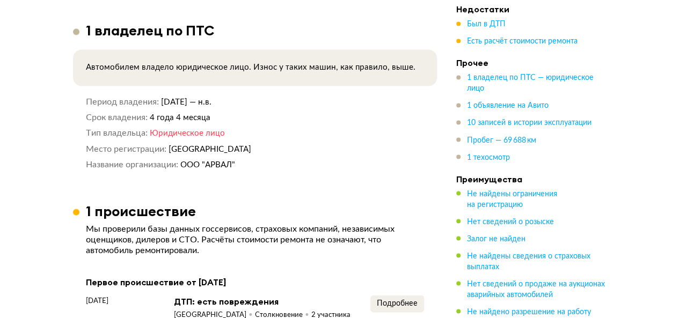
scroll to position [1127, 0]
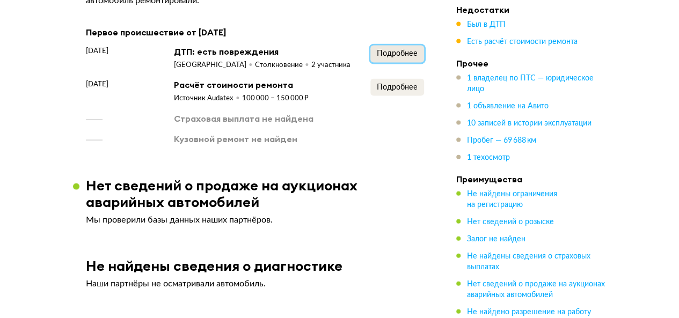
click at [384, 57] on span "Подробнее" at bounding box center [397, 54] width 41 height 8
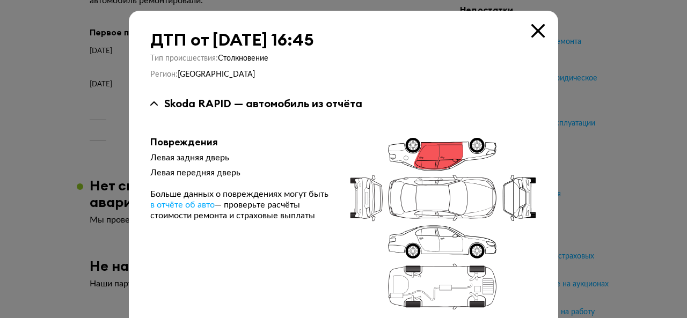
click at [539, 27] on icon at bounding box center [537, 30] width 13 height 13
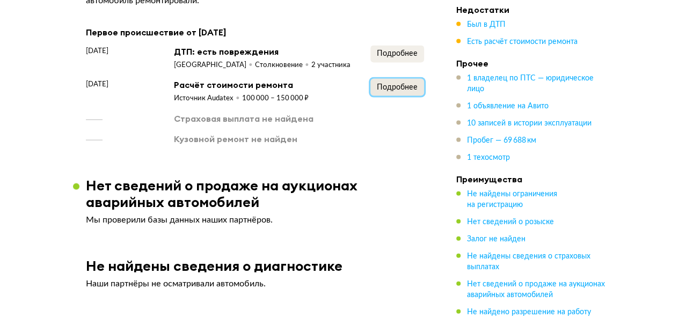
click at [389, 91] on span "Подробнее" at bounding box center [397, 88] width 41 height 8
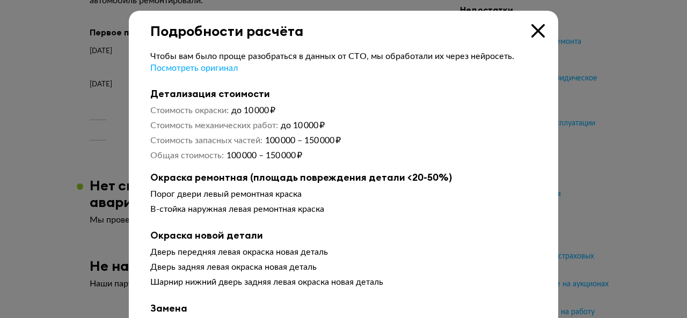
click at [534, 25] on icon at bounding box center [537, 30] width 13 height 13
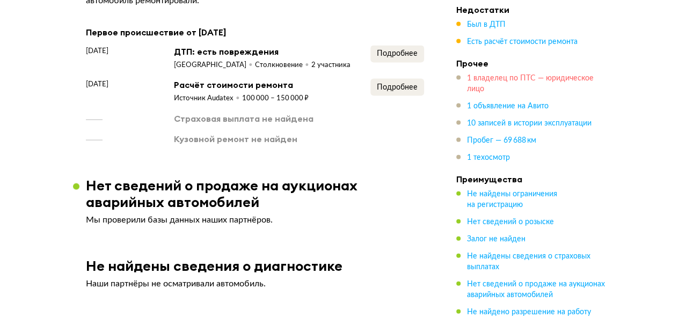
click at [512, 79] on span "1 владелец по ПТС — юридическое лицо" at bounding box center [530, 84] width 127 height 18
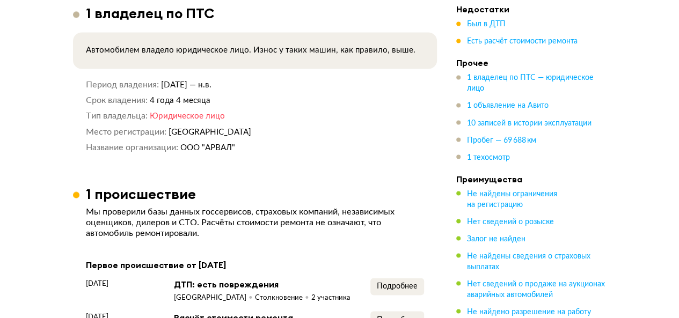
scroll to position [856, 0]
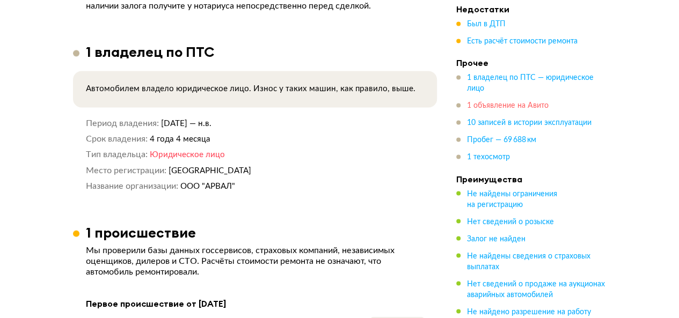
click at [516, 106] on span "1 объявление на Авито" at bounding box center [508, 106] width 82 height 8
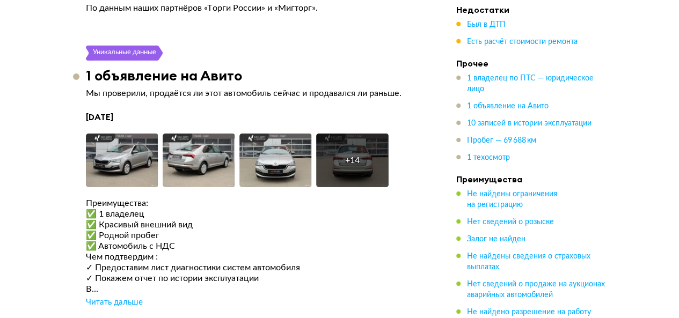
scroll to position [1741, 0]
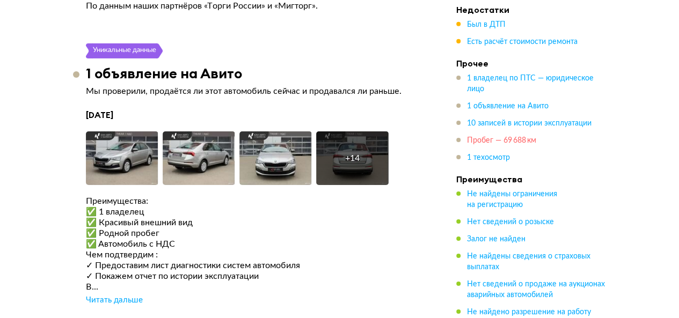
click at [495, 144] on span "Пробег — 69 688 км" at bounding box center [501, 141] width 69 height 8
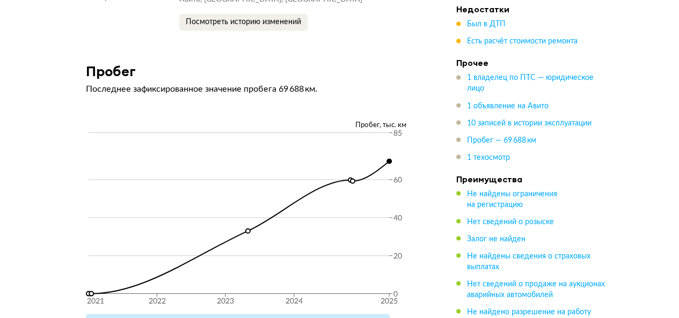
scroll to position [2974, 0]
